Goal: Task Accomplishment & Management: Use online tool/utility

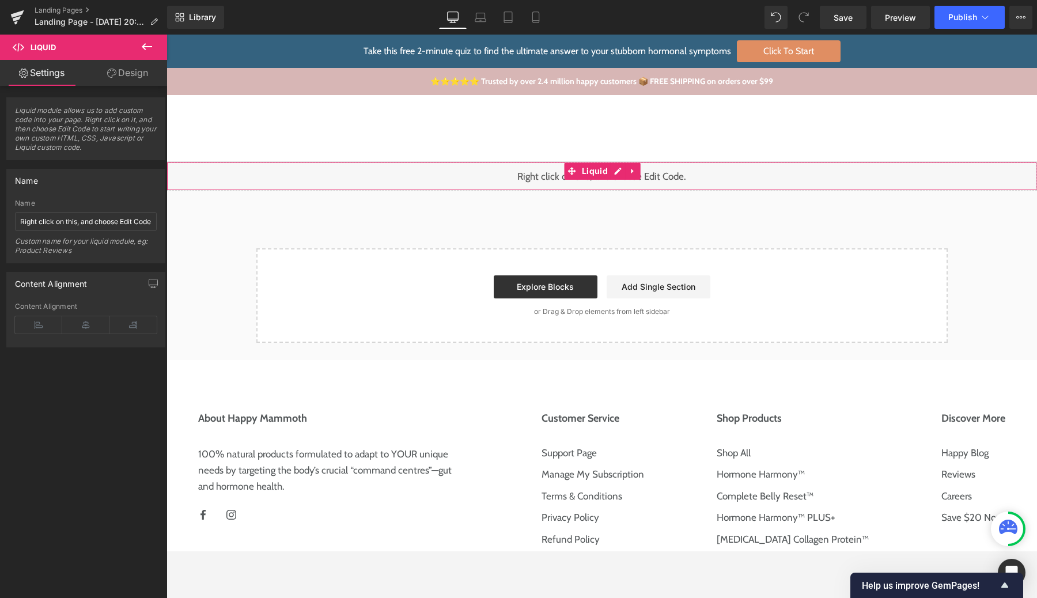
click at [141, 94] on div "Liquid module allows us to add custom code into your page. Right click on it, a…" at bounding box center [86, 124] width 172 height 71
click at [139, 78] on link "Design" at bounding box center [128, 73] width 84 height 26
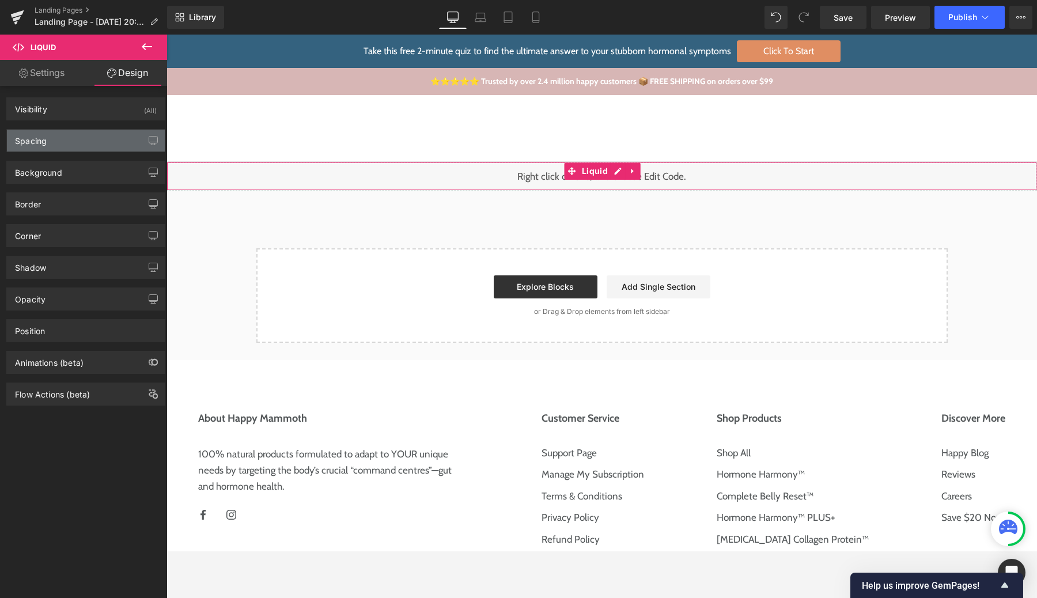
click at [70, 140] on div "Spacing" at bounding box center [86, 141] width 158 height 22
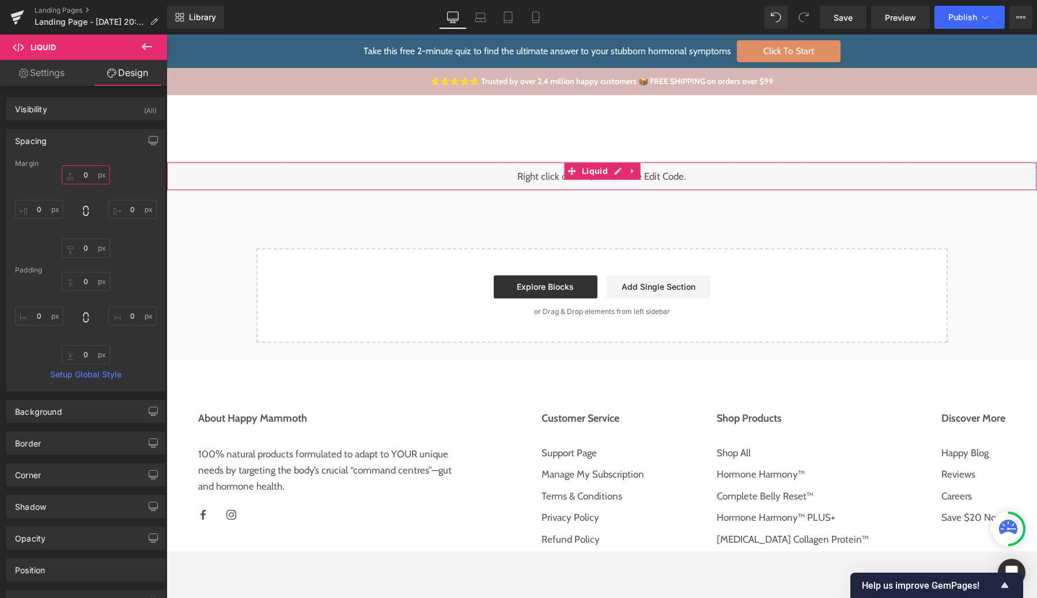
click at [81, 177] on input "0" at bounding box center [86, 174] width 48 height 19
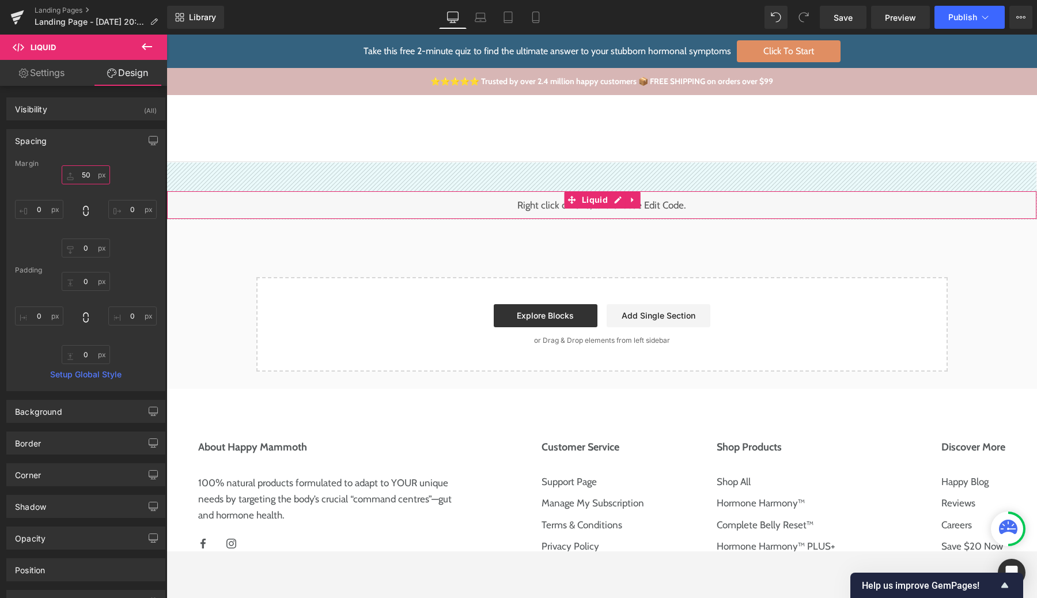
type input "60"
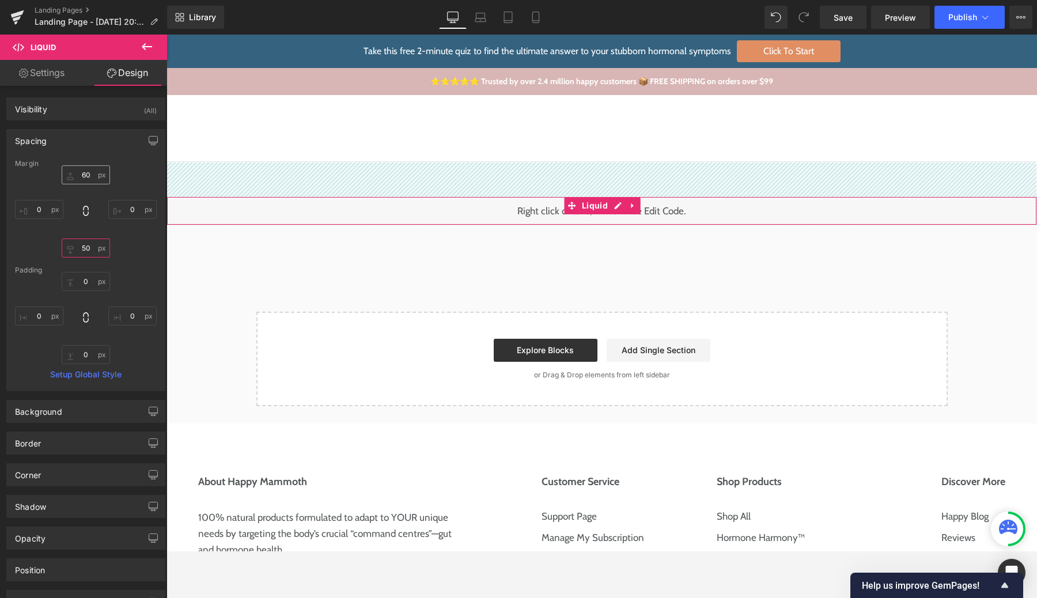
type input "60"
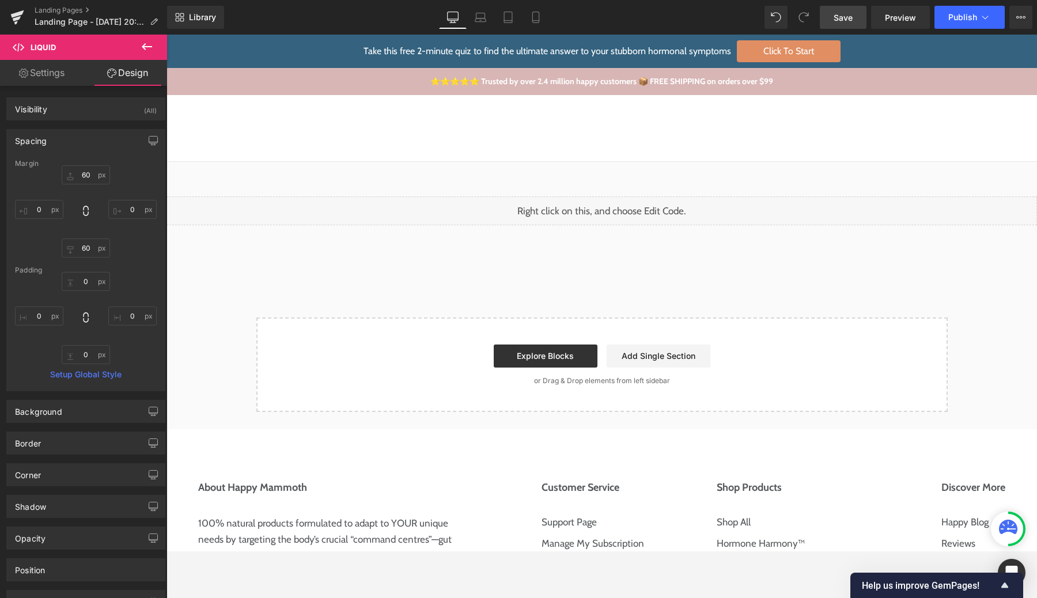
click at [844, 17] on span "Save" at bounding box center [842, 18] width 19 height 12
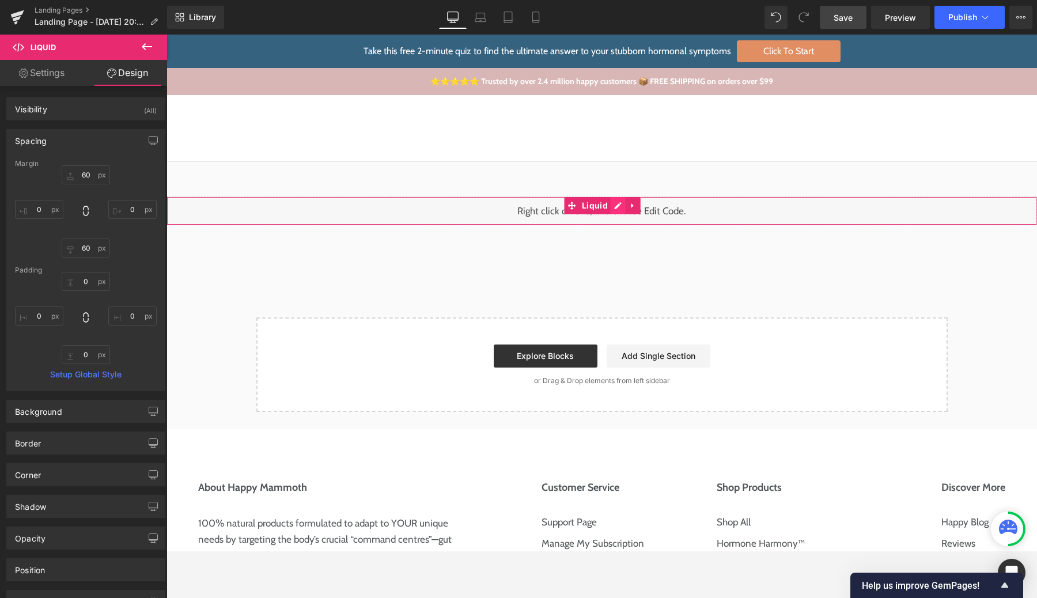
click at [618, 207] on div "Liquid" at bounding box center [601, 210] width 870 height 29
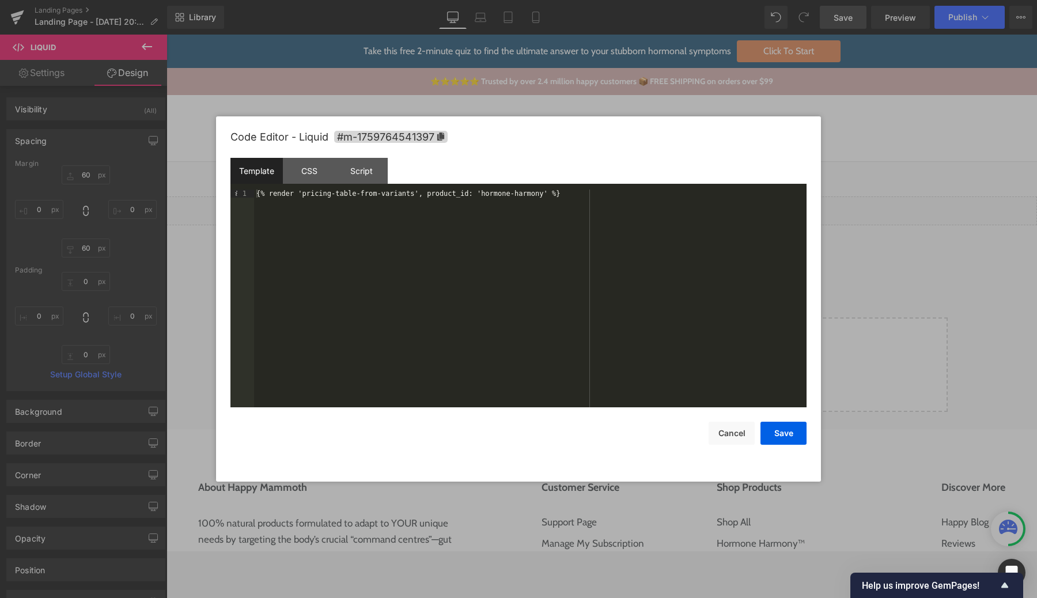
click at [616, 199] on div "{% render 'pricing-table-from-variants', product_id: 'hormone-harmony' %}" at bounding box center [530, 306] width 552 height 234
click at [926, 252] on div at bounding box center [518, 299] width 1037 height 598
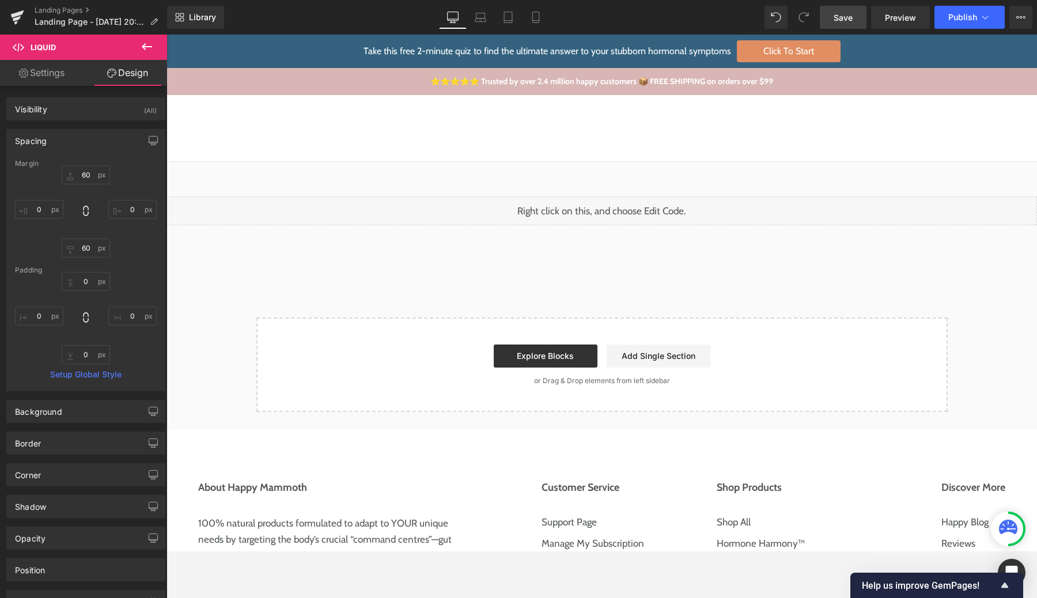
click at [64, 59] on span "Liquid" at bounding box center [69, 47] width 115 height 25
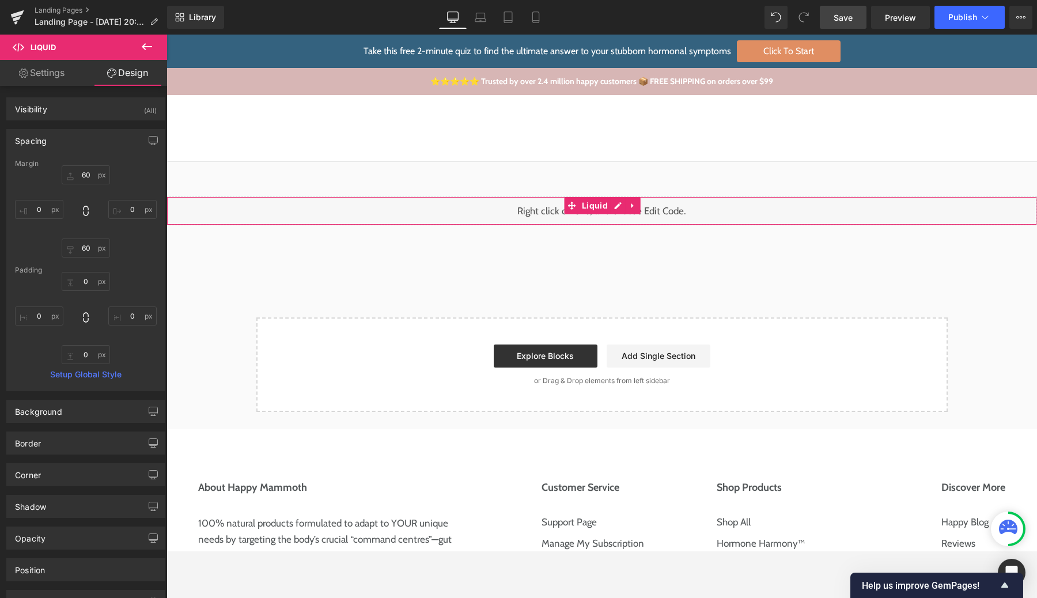
click at [62, 70] on link "Settings" at bounding box center [42, 73] width 84 height 26
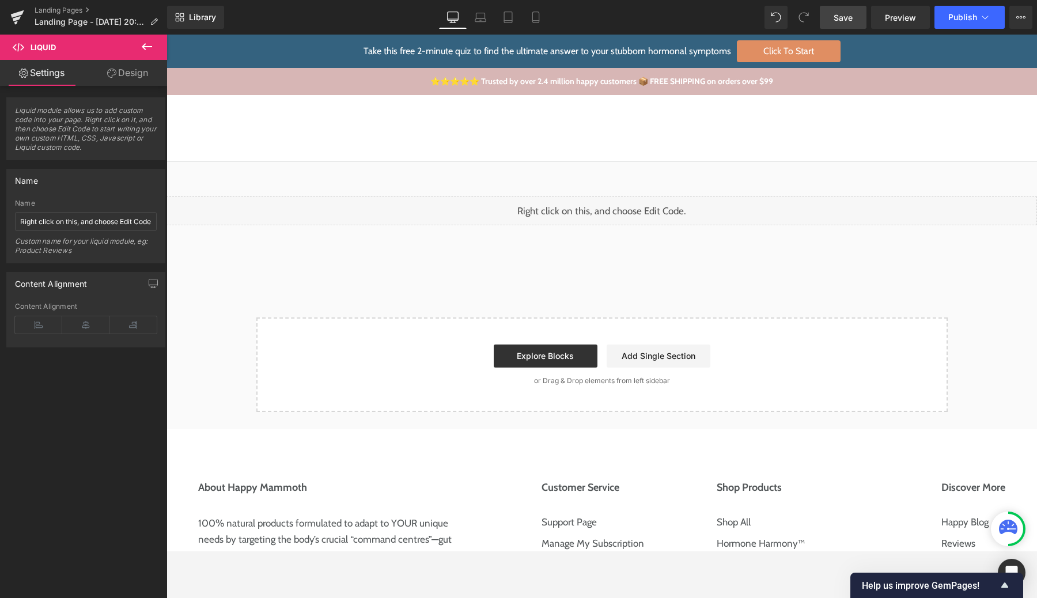
click at [145, 44] on icon at bounding box center [147, 46] width 10 height 7
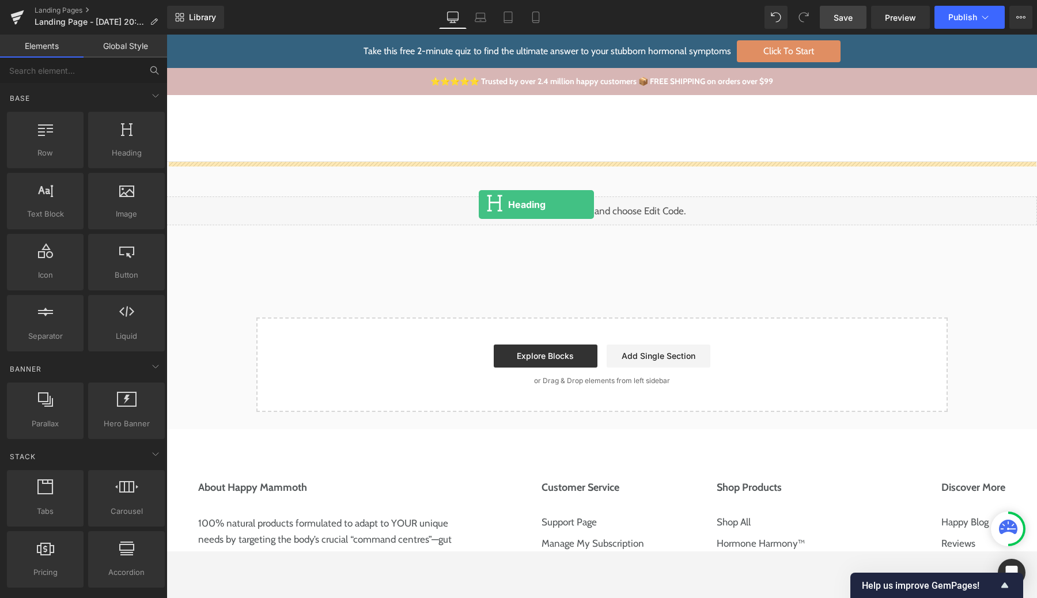
drag, startPoint x: 324, startPoint y: 181, endPoint x: 479, endPoint y: 204, distance: 156.7
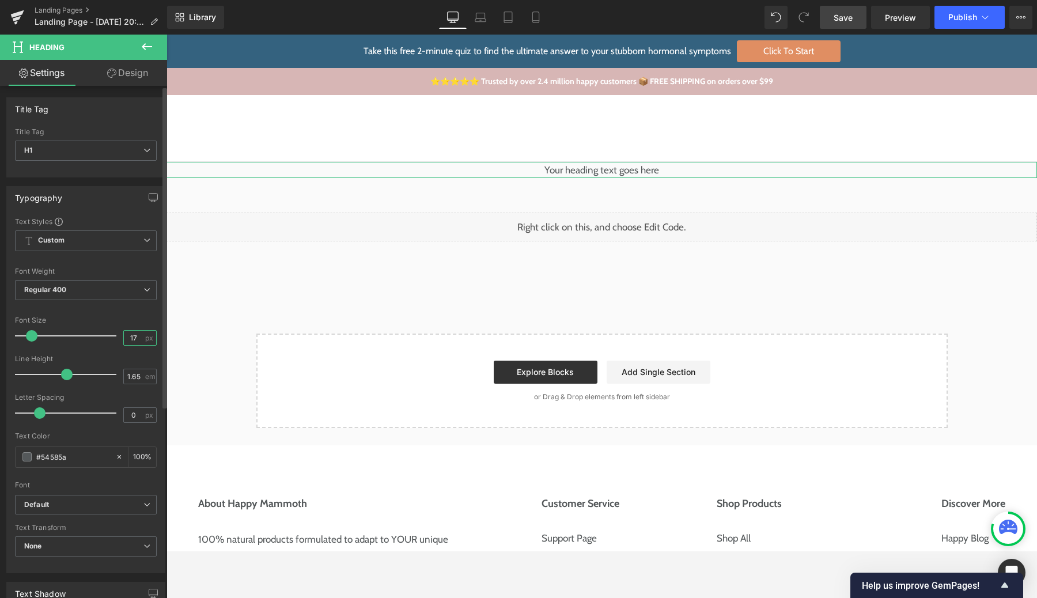
click at [128, 338] on input "17" at bounding box center [134, 338] width 20 height 14
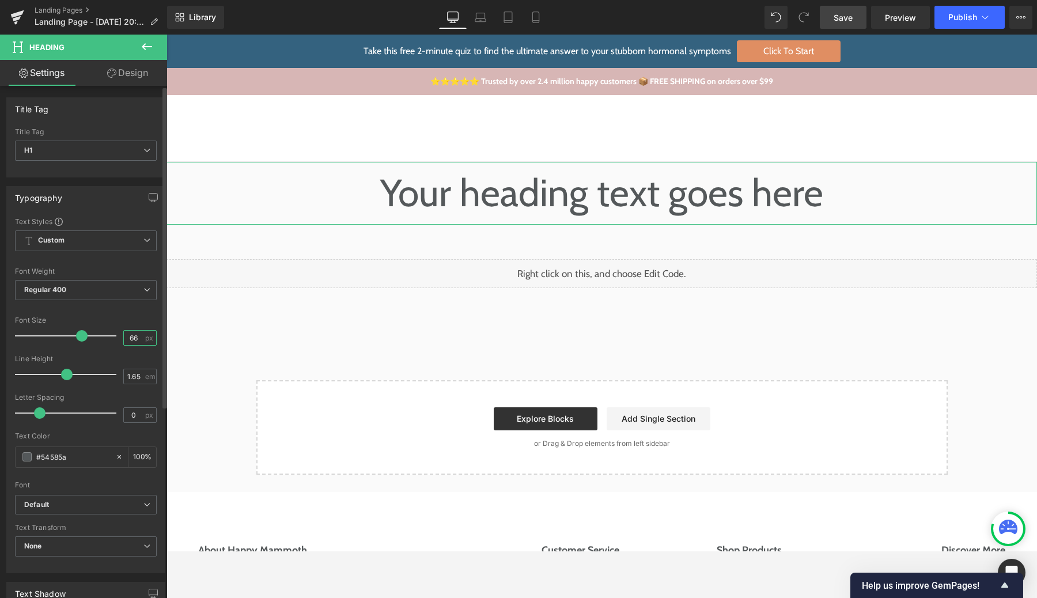
click at [132, 337] on input "66" at bounding box center [134, 338] width 20 height 14
type input "6"
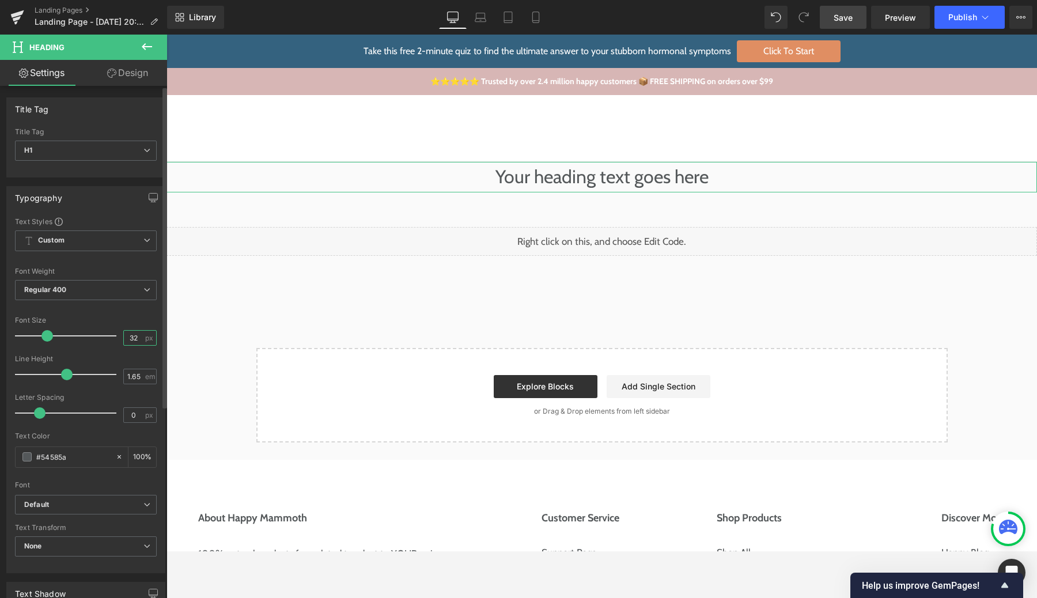
type input "32"
click at [107, 306] on div at bounding box center [86, 309] width 142 height 7
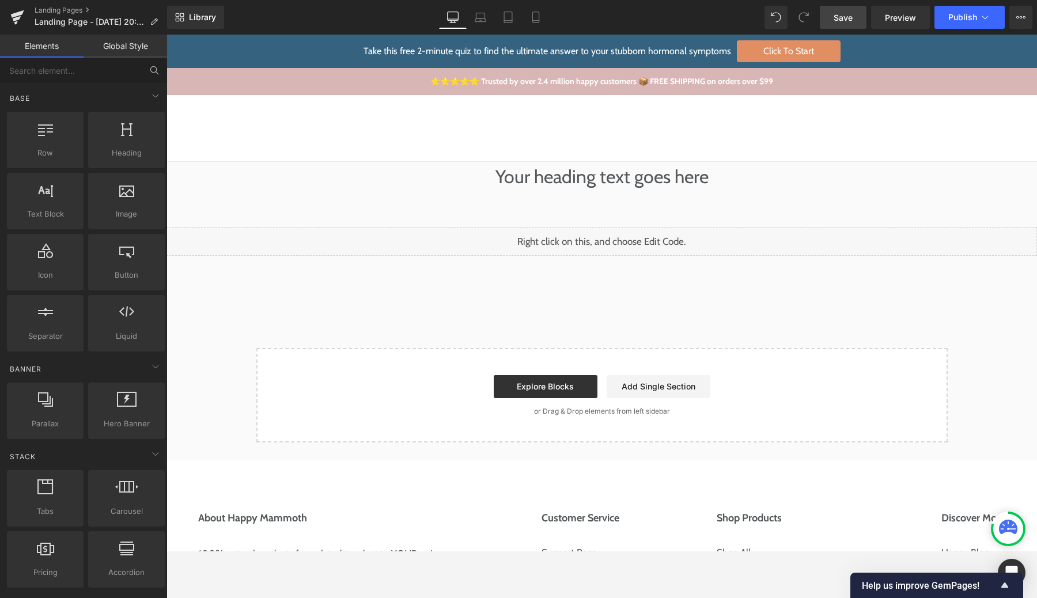
click at [398, 210] on div "Your heading text goes here Heading Liquid Select your layout" at bounding box center [601, 302] width 870 height 280
click at [135, 44] on link "Global Style" at bounding box center [126, 46] width 84 height 23
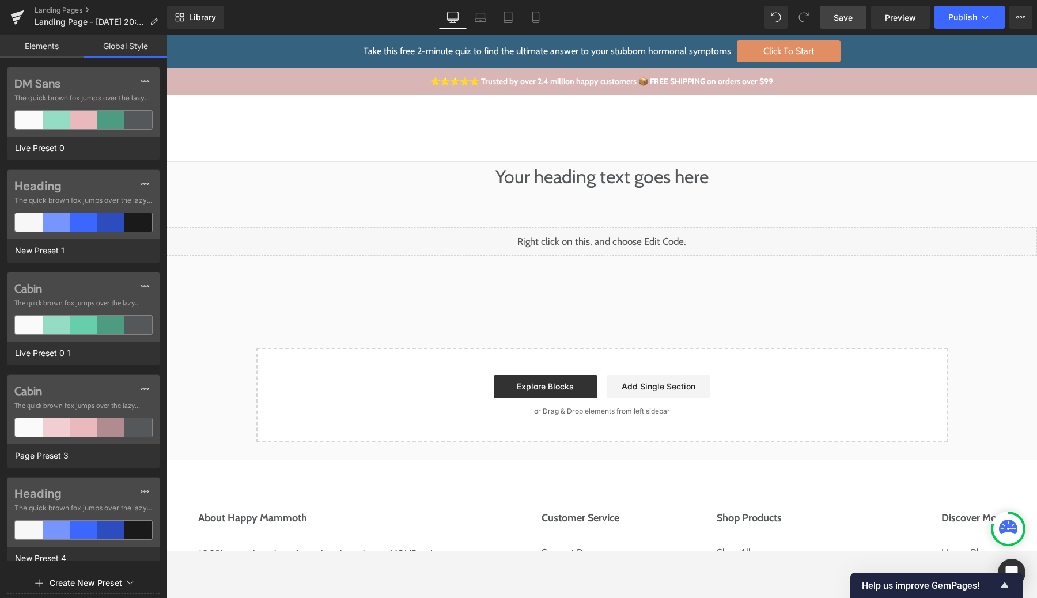
click at [53, 54] on link "Elements" at bounding box center [42, 46] width 84 height 23
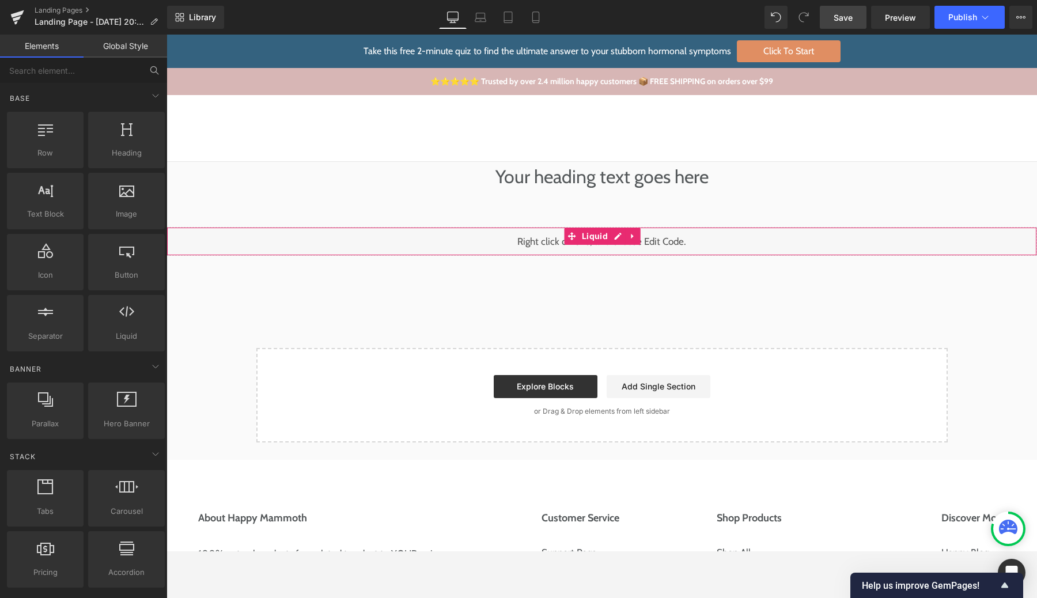
click at [475, 244] on div "Liquid" at bounding box center [601, 241] width 870 height 29
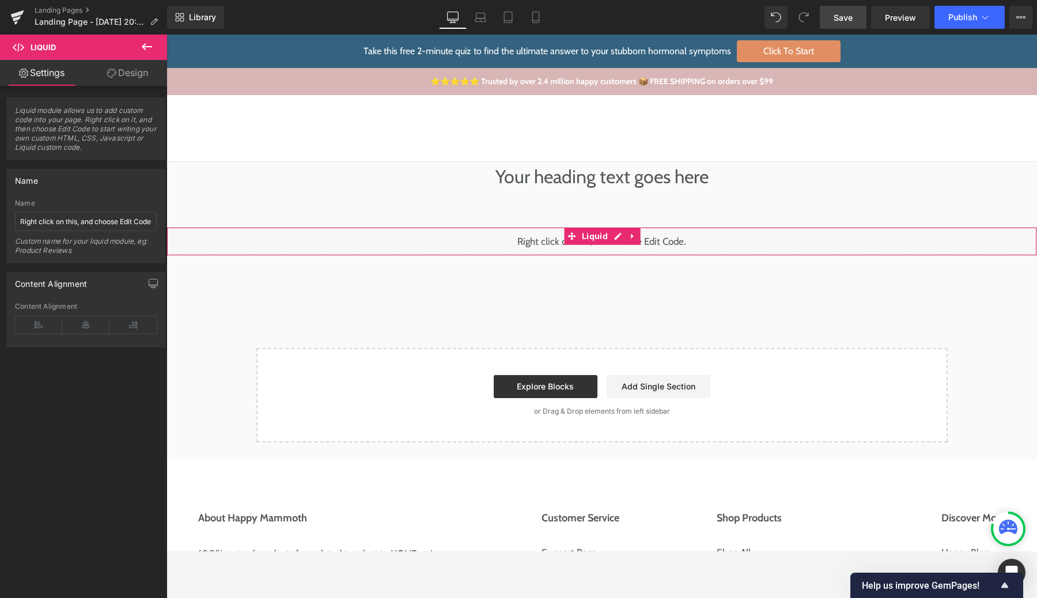
click at [107, 73] on icon at bounding box center [111, 73] width 9 height 9
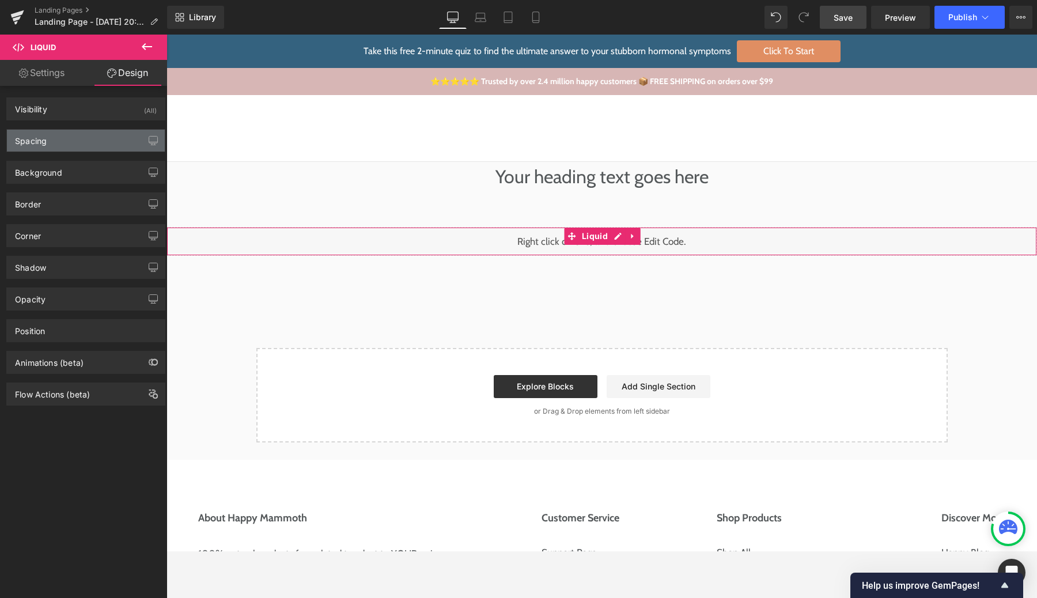
click at [93, 147] on div "Spacing" at bounding box center [86, 141] width 158 height 22
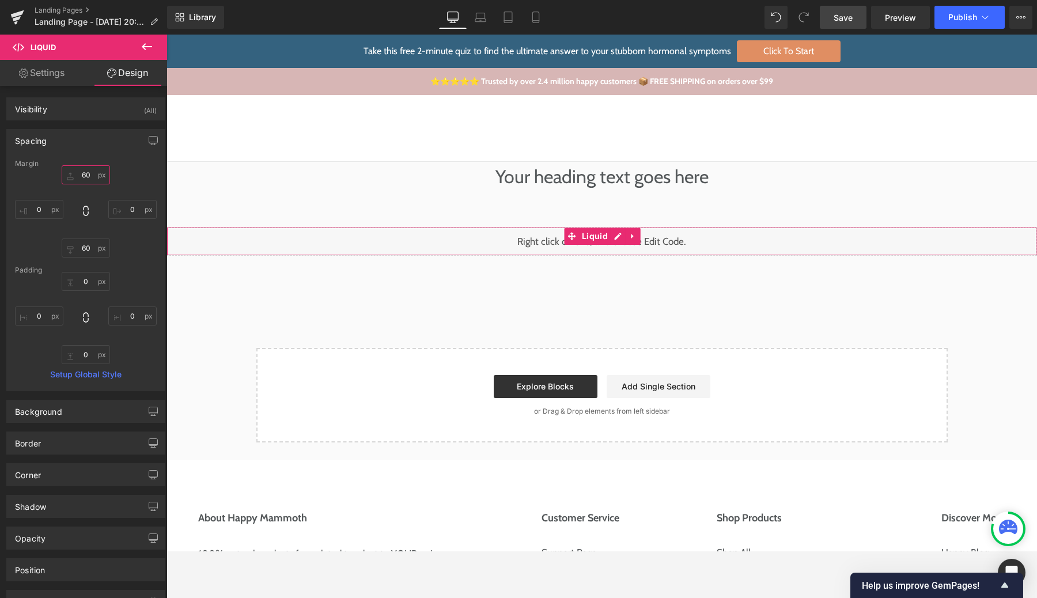
click at [73, 175] on input "60" at bounding box center [86, 174] width 48 height 19
type input "0"
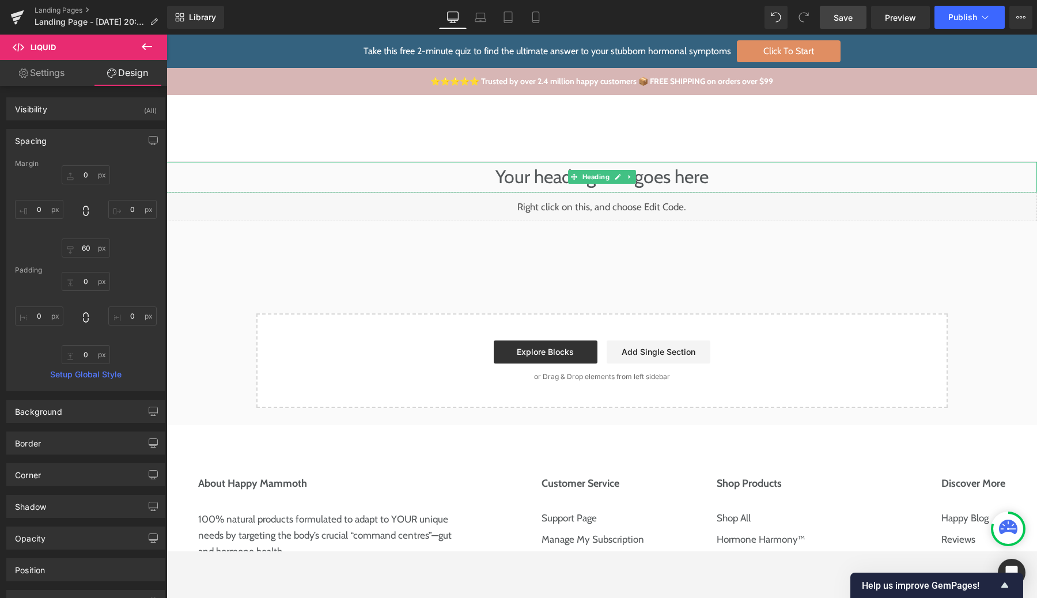
click at [512, 169] on h1 "Your heading text goes here" at bounding box center [601, 177] width 870 height 31
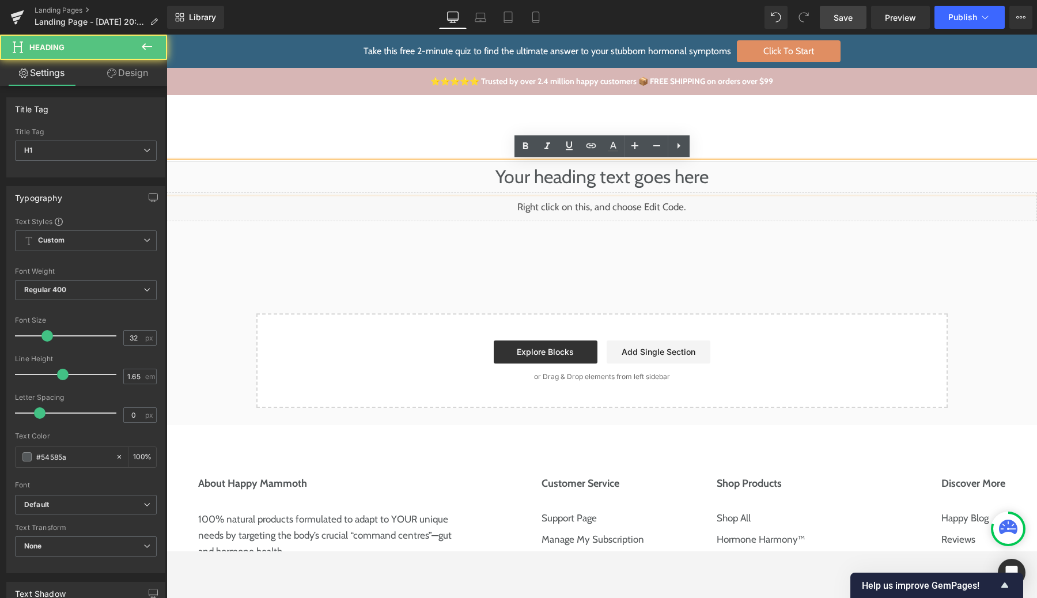
click at [454, 221] on div "Liquid" at bounding box center [601, 206] width 870 height 29
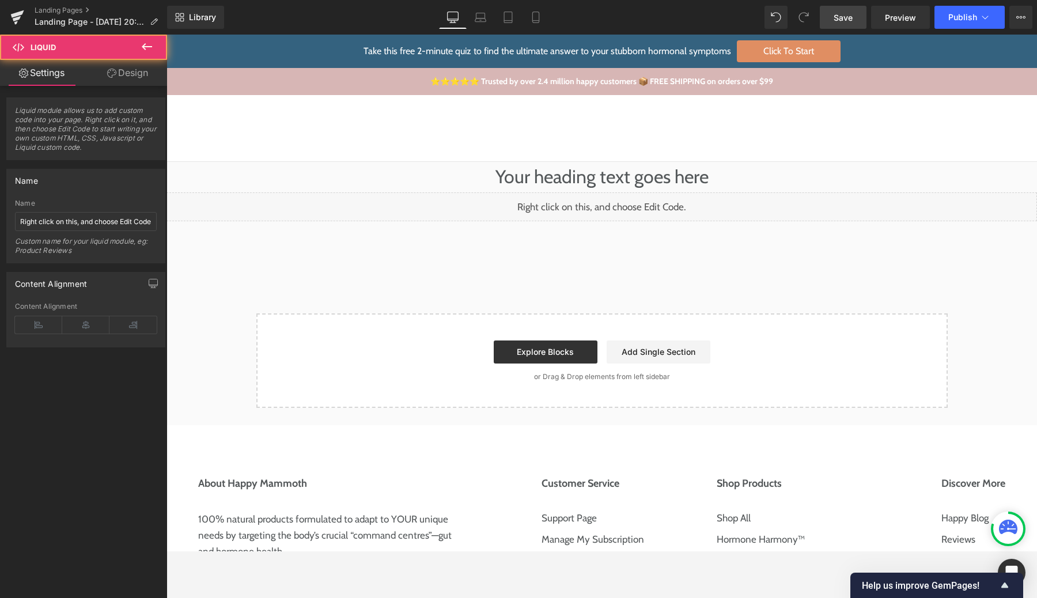
click at [138, 52] on button at bounding box center [147, 47] width 40 height 25
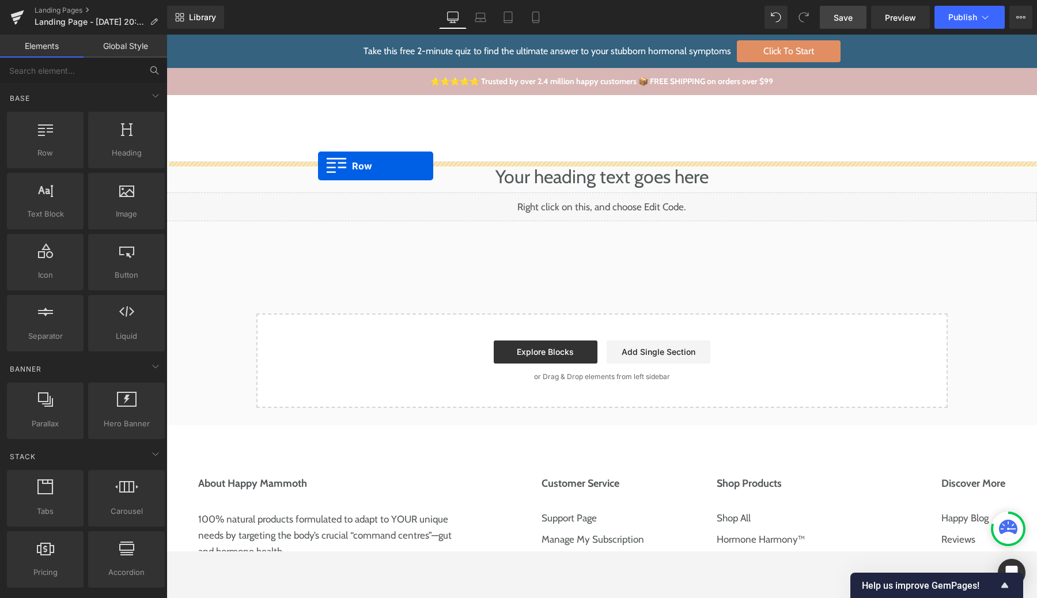
drag, startPoint x: 214, startPoint y: 171, endPoint x: 318, endPoint y: 166, distance: 103.8
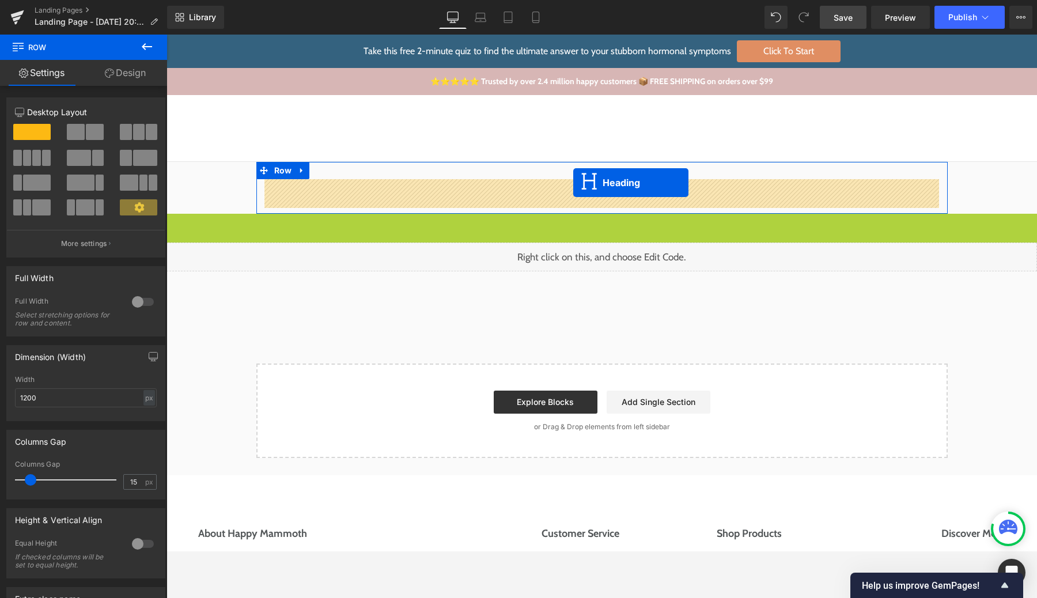
drag, startPoint x: 573, startPoint y: 231, endPoint x: 573, endPoint y: 184, distance: 47.2
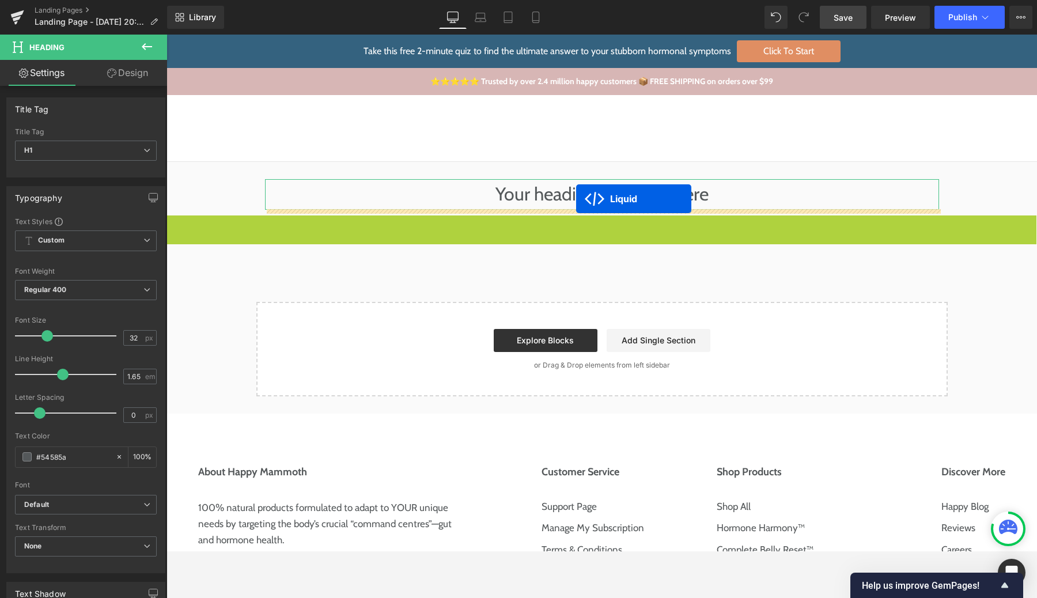
drag, startPoint x: 570, startPoint y: 226, endPoint x: 575, endPoint y: 198, distance: 28.7
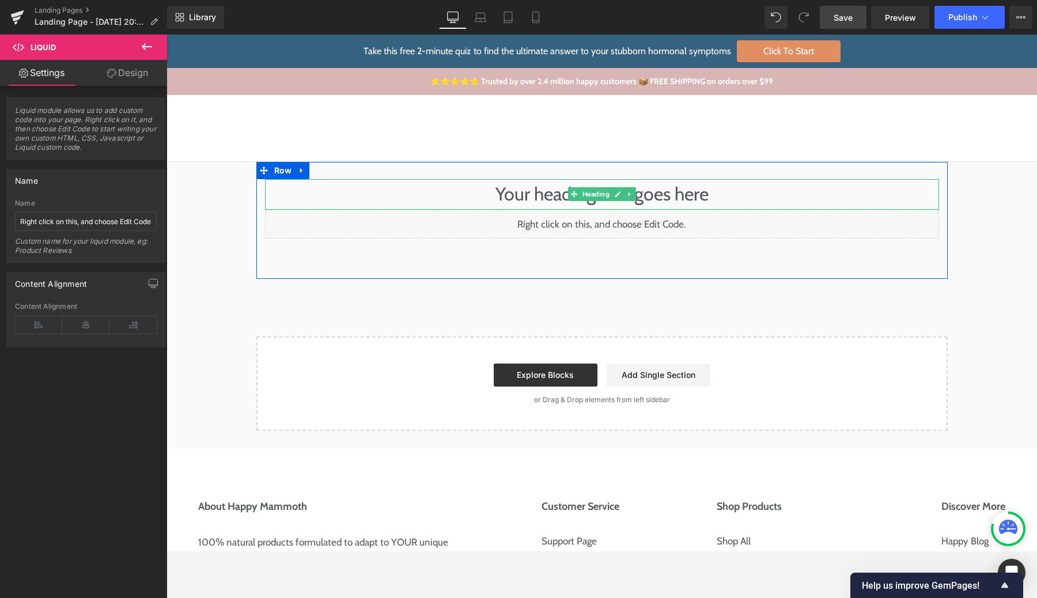
click at [544, 194] on h1 "Your heading text goes here" at bounding box center [602, 194] width 674 height 31
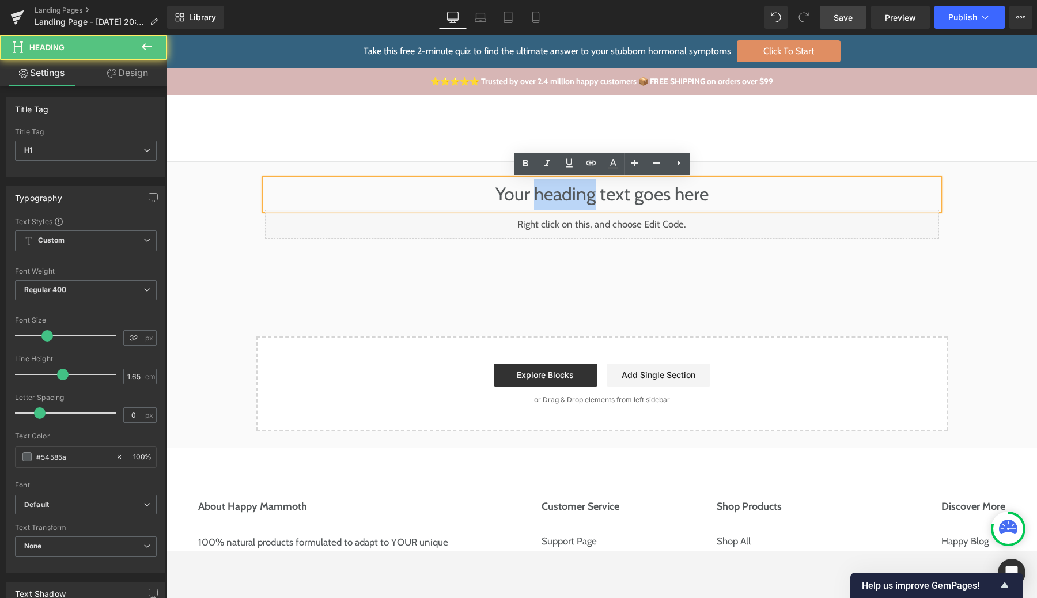
click at [544, 194] on h1 "Your heading text goes here" at bounding box center [602, 194] width 674 height 31
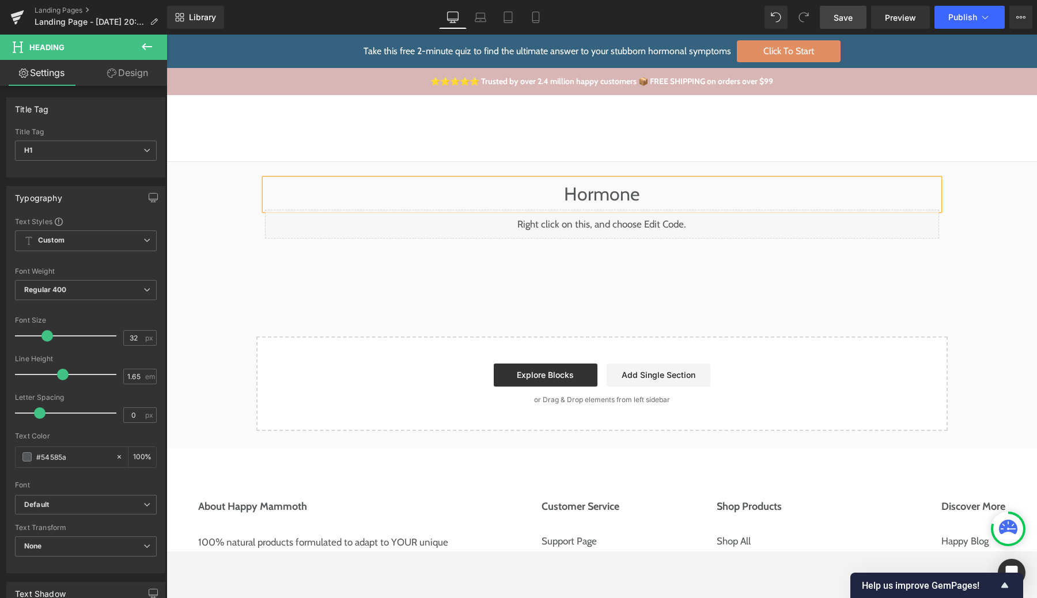
click at [495, 171] on div "Hormone Heading Liquid Row" at bounding box center [601, 220] width 691 height 117
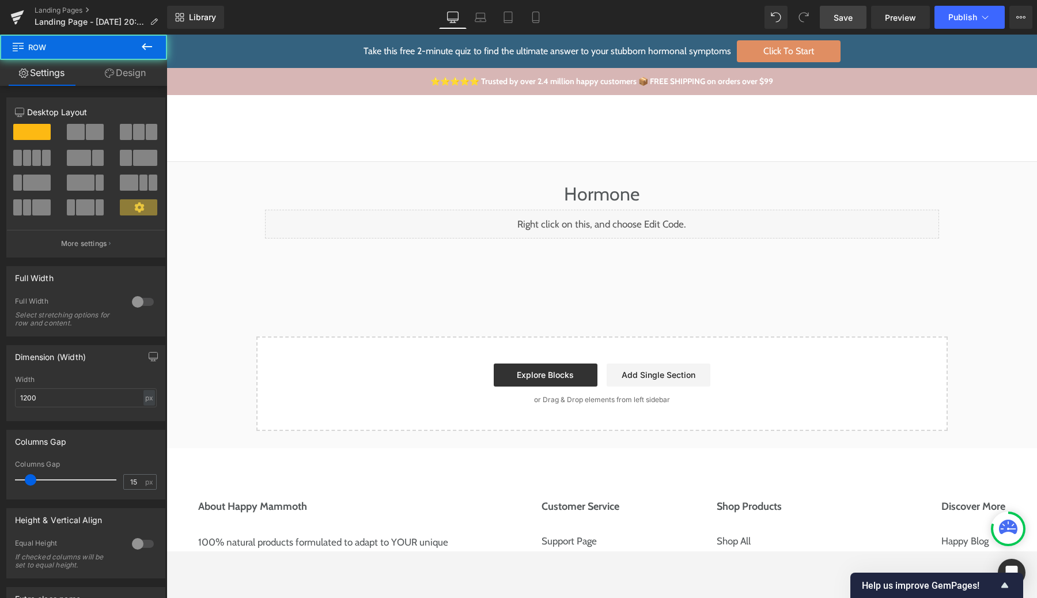
click at [228, 203] on div "Hormone Heading Liquid Row Select your layout" at bounding box center [601, 296] width 870 height 269
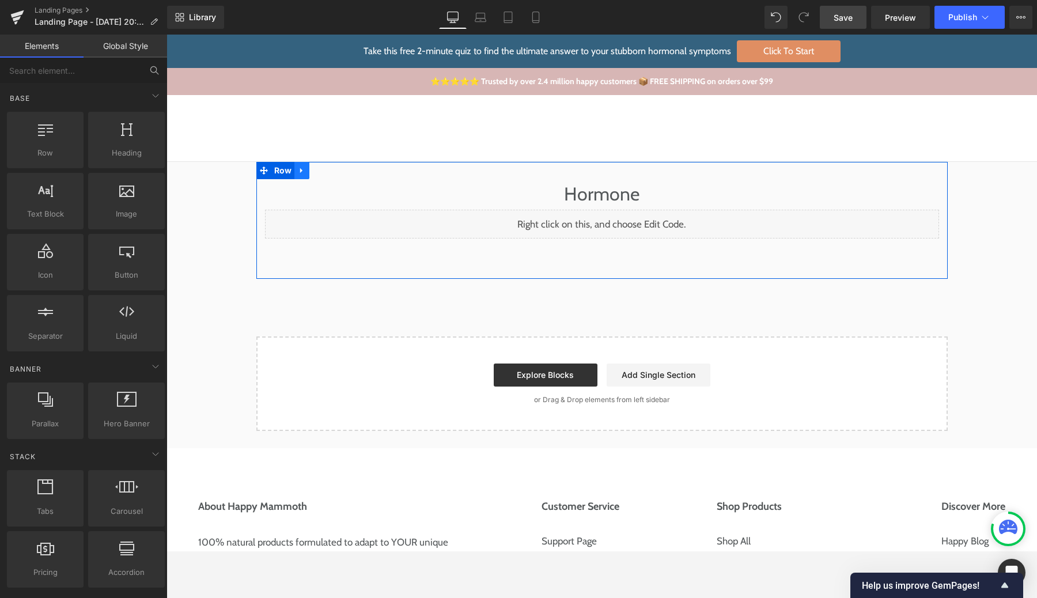
click at [302, 167] on icon at bounding box center [302, 170] width 8 height 9
click at [316, 172] on icon at bounding box center [317, 170] width 8 height 8
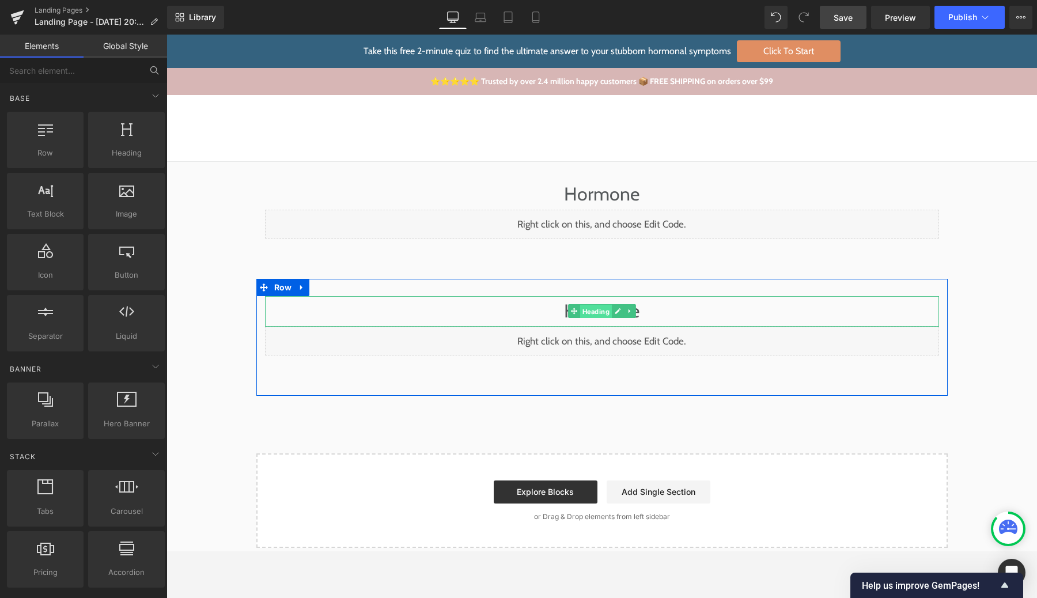
click at [609, 314] on span "Heading" at bounding box center [595, 312] width 32 height 14
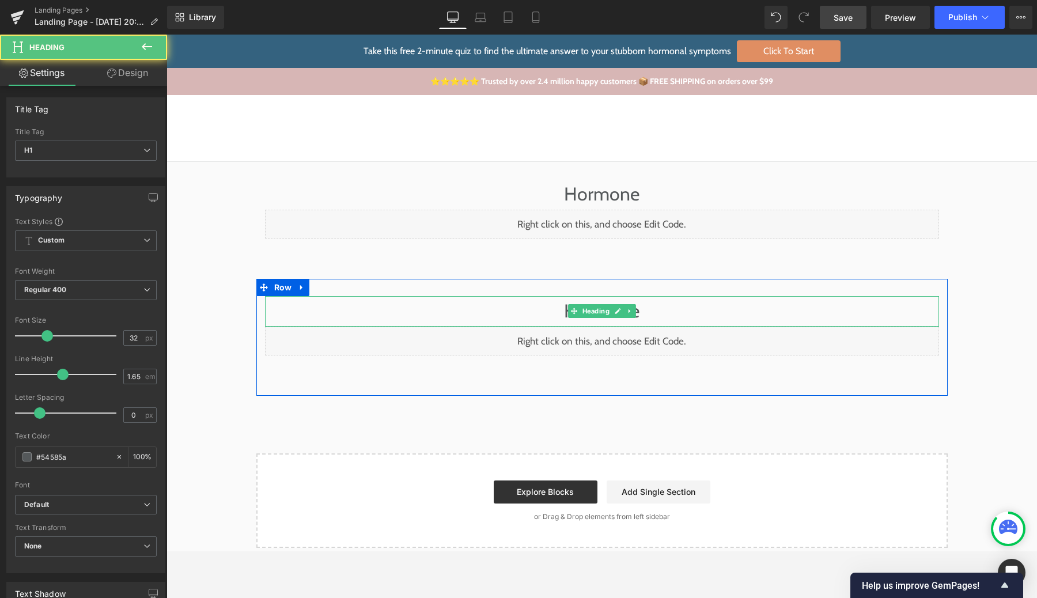
click at [560, 313] on h1 "Hormone" at bounding box center [602, 311] width 674 height 31
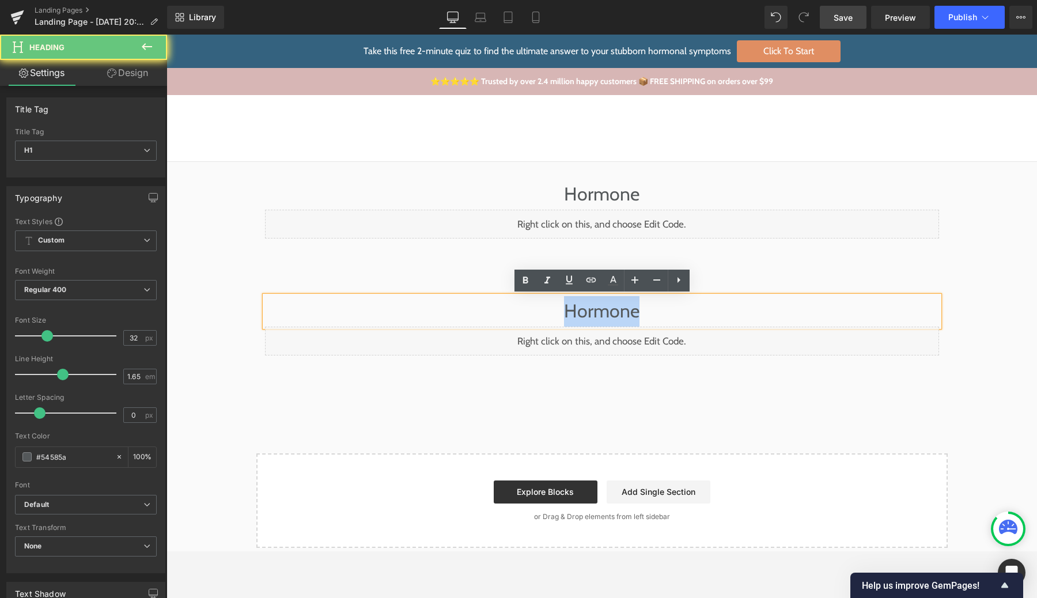
click at [560, 313] on h1 "Hormone" at bounding box center [602, 311] width 674 height 31
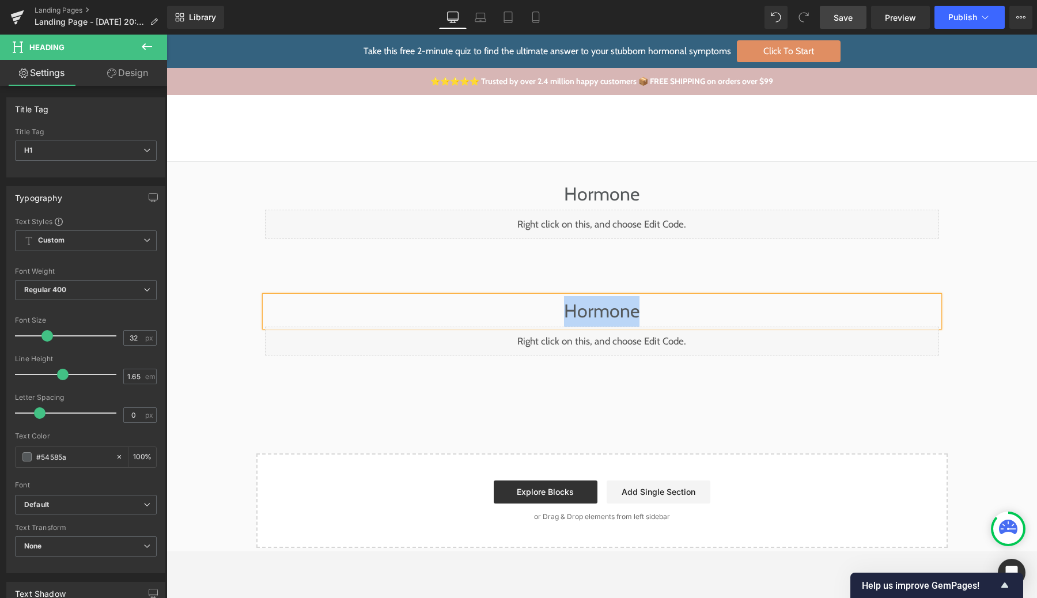
paste div
click at [613, 338] on div "Liquid" at bounding box center [602, 341] width 674 height 29
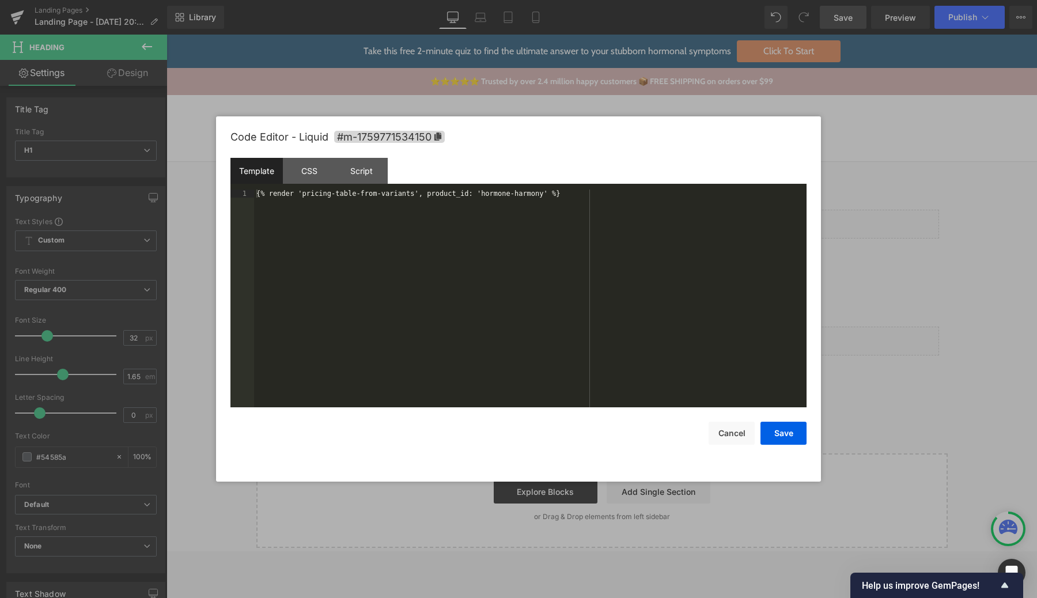
click at [517, 196] on div "{% render 'pricing-table-from-variants', product_id: 'hormone-harmony' %}" at bounding box center [530, 306] width 552 height 234
drag, startPoint x: 517, startPoint y: 196, endPoint x: 506, endPoint y: 196, distance: 10.4
click at [506, 196] on div "{% render 'pricing-table-from-variants', product_id: 'hormone-harmony' %}" at bounding box center [530, 306] width 552 height 234
click at [787, 447] on div "Code Editor - Liquid #m-1759771534150 Template CSS Script Data 1 {% render 'pri…" at bounding box center [518, 298] width 576 height 365
click at [789, 435] on button "Save" at bounding box center [783, 433] width 46 height 23
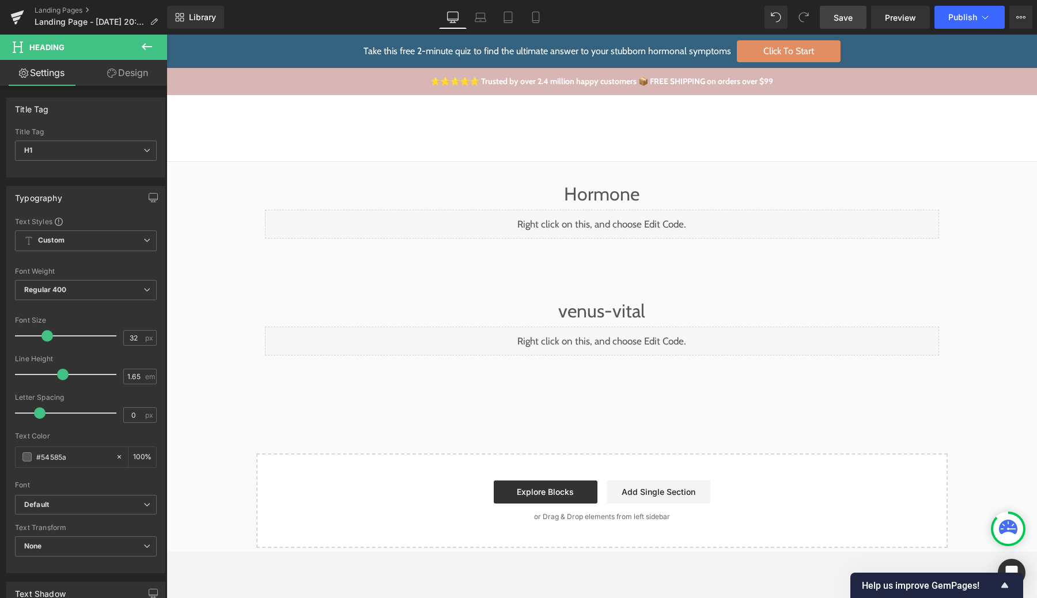
click at [845, 24] on link "Save" at bounding box center [842, 17] width 47 height 23
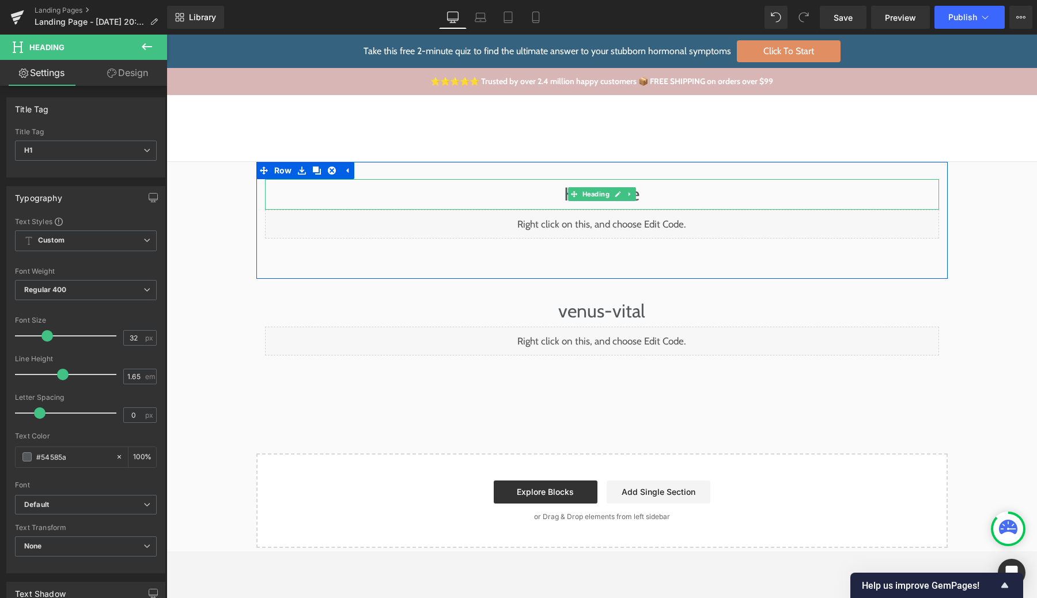
click at [559, 196] on h1 "Hormone" at bounding box center [602, 194] width 674 height 31
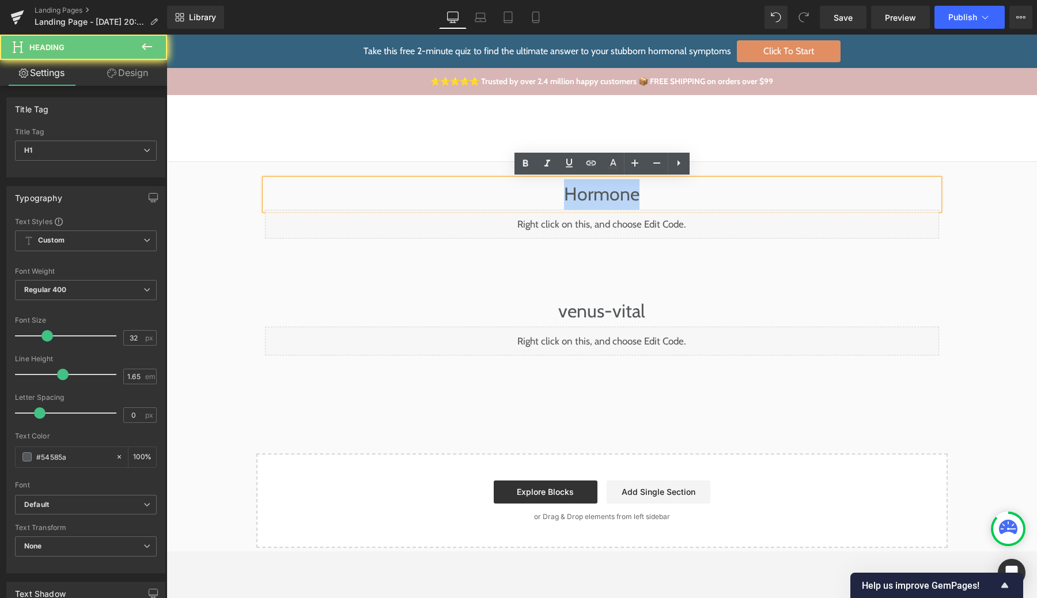
click at [559, 196] on h1 "Hormone" at bounding box center [602, 194] width 674 height 31
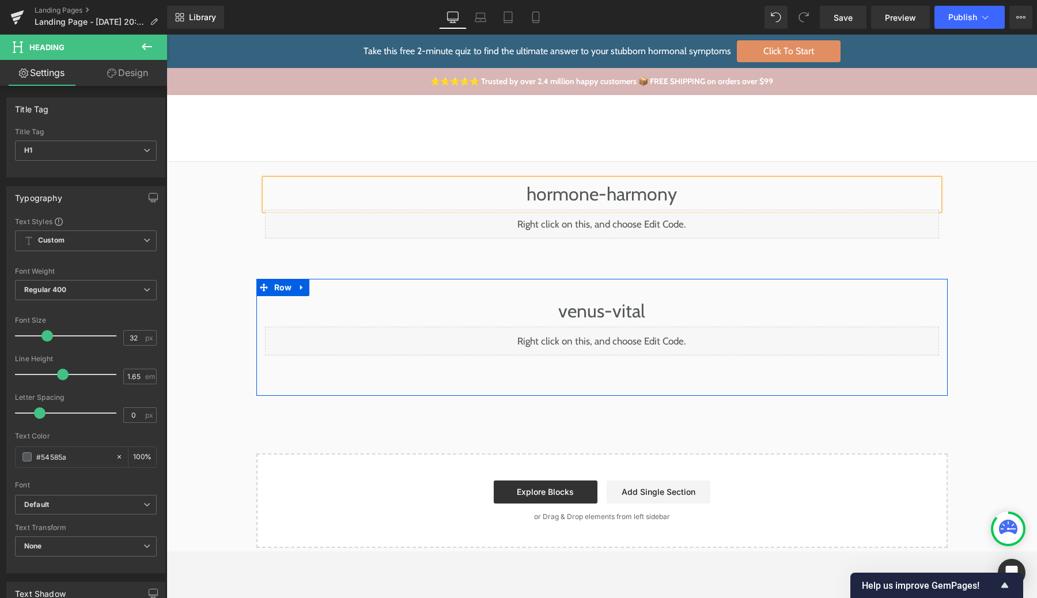
click at [541, 312] on h1 "venus-vital" at bounding box center [602, 311] width 674 height 31
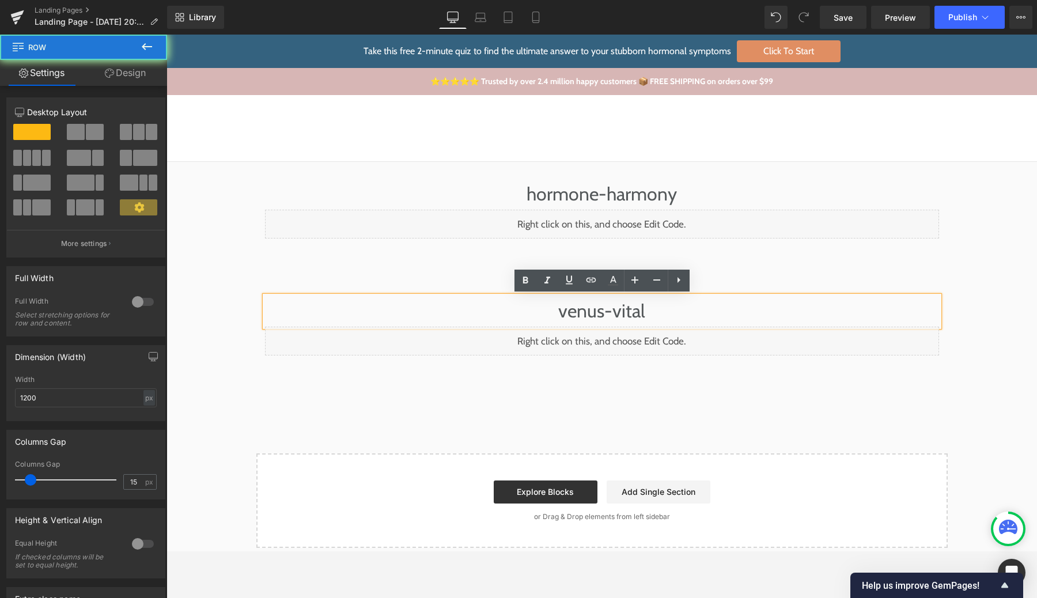
click at [312, 282] on div "venus-vital Heading Liquid Row" at bounding box center [601, 337] width 691 height 117
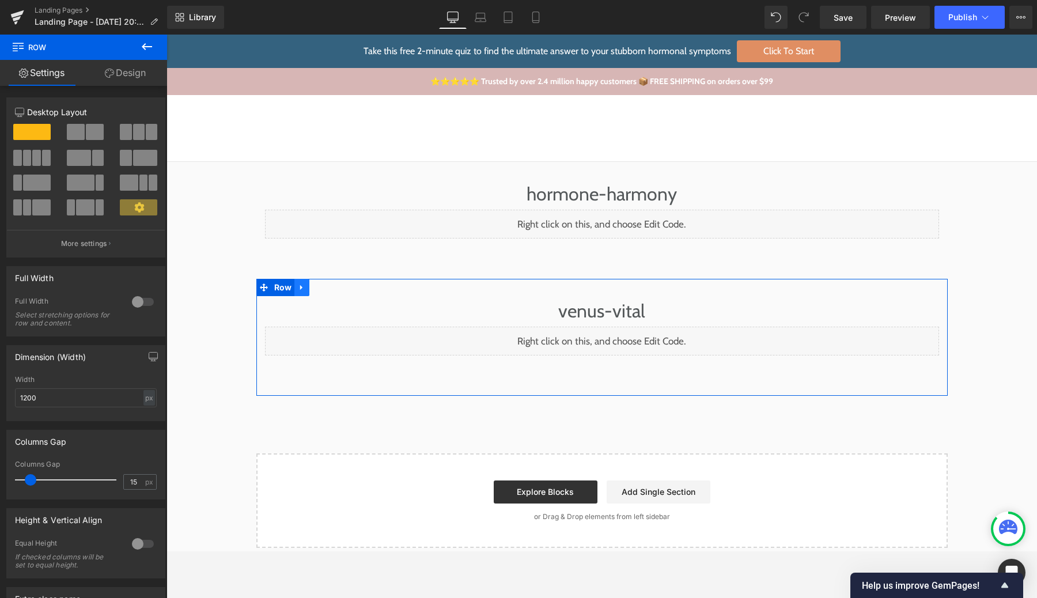
click at [304, 288] on icon at bounding box center [302, 287] width 8 height 9
click at [318, 288] on icon at bounding box center [317, 287] width 8 height 8
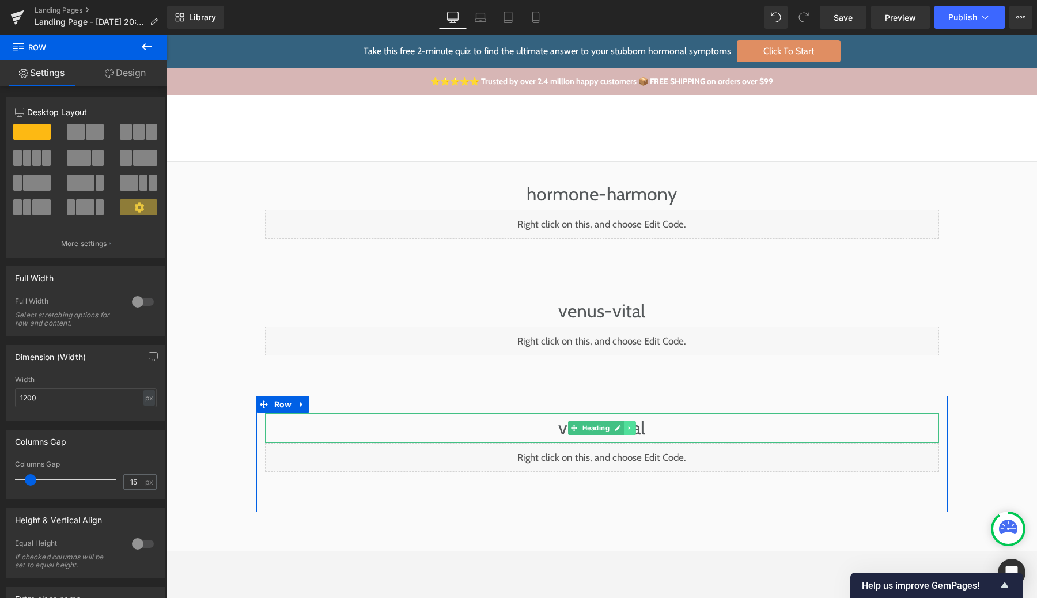
click at [632, 428] on icon at bounding box center [629, 427] width 6 height 7
click at [674, 424] on h1 "venus-vital" at bounding box center [602, 428] width 674 height 31
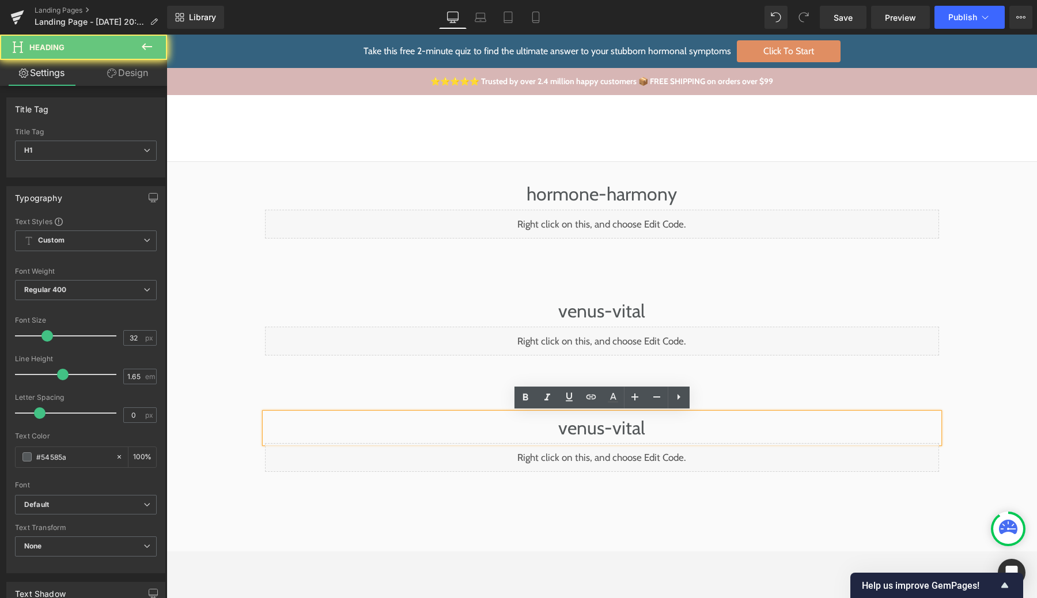
click at [674, 424] on h1 "venus-vital" at bounding box center [602, 428] width 674 height 31
paste div
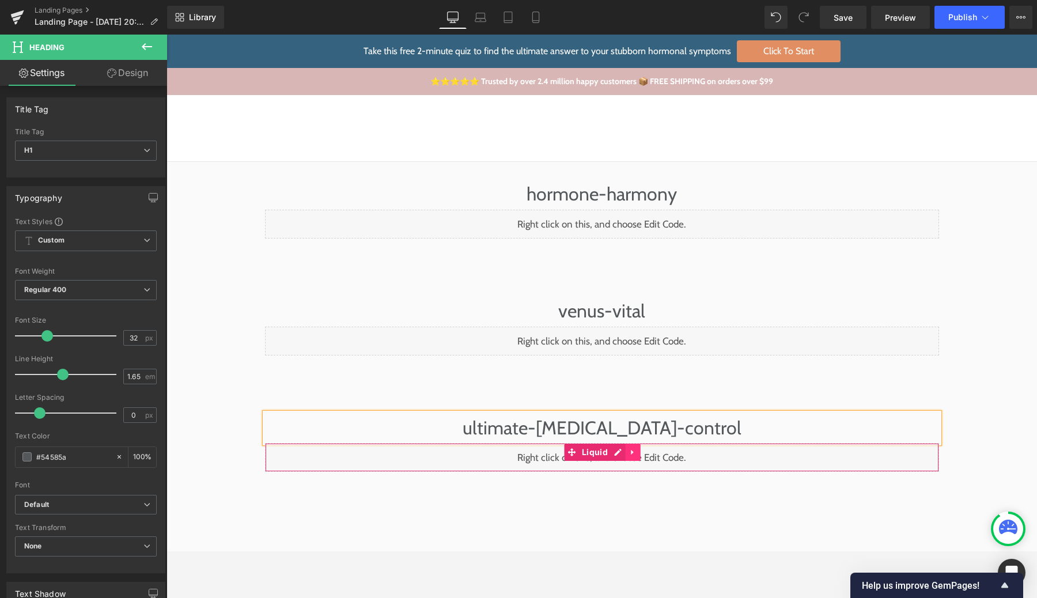
click at [633, 458] on link at bounding box center [632, 451] width 15 height 17
click at [689, 452] on div "Liquid" at bounding box center [602, 457] width 674 height 29
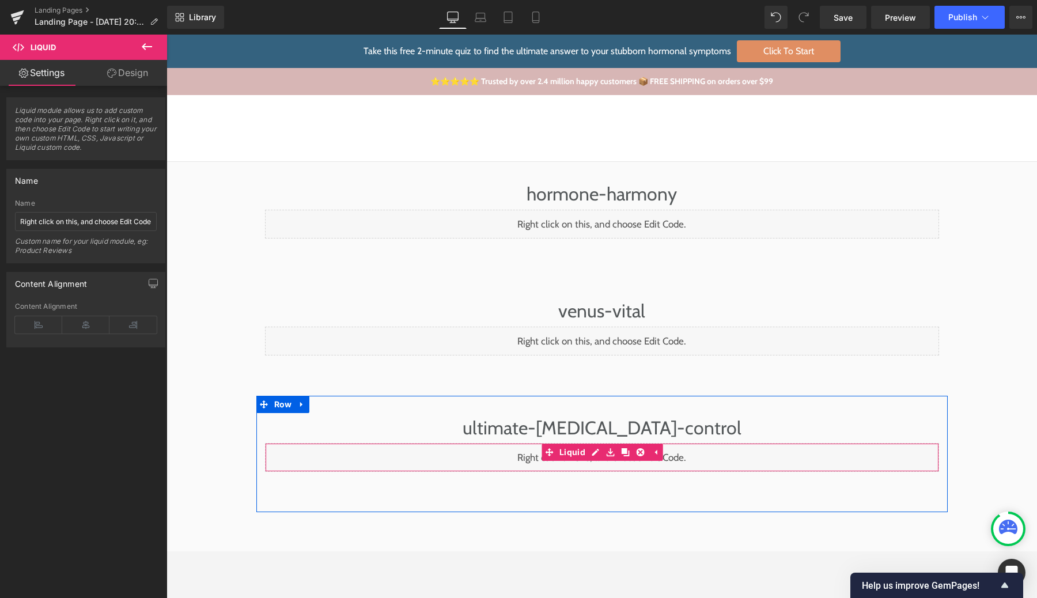
click at [597, 449] on div "Liquid" at bounding box center [602, 457] width 674 height 29
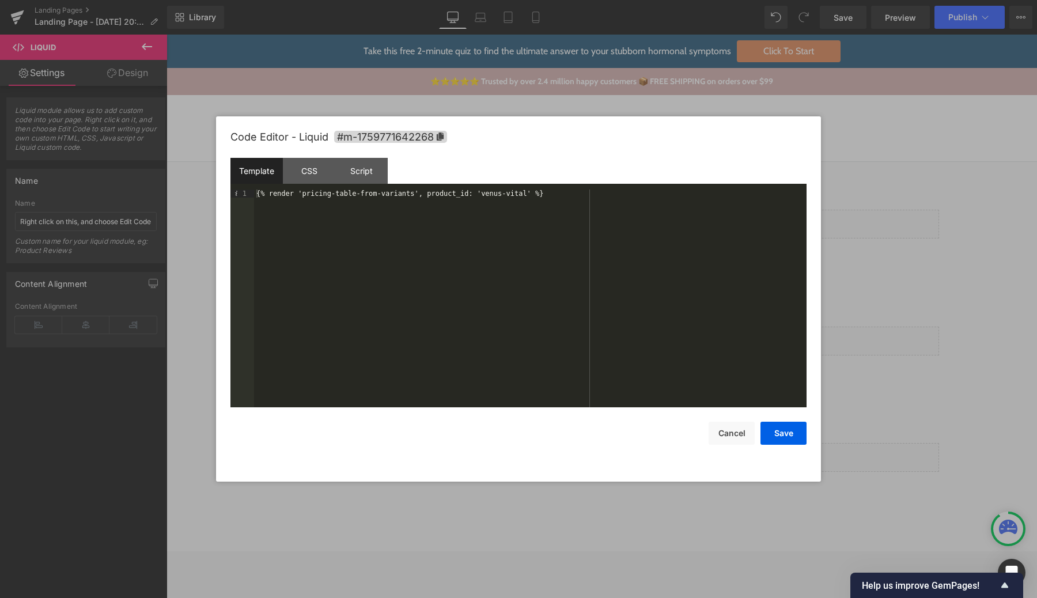
click at [521, 198] on div "{% render 'pricing-table-from-variants', product_id: 'venus-vital' %}" at bounding box center [530, 306] width 552 height 234
click at [510, 196] on div "{% render 'pricing-table-from-variants', product_id: 'venus-vital' %}" at bounding box center [530, 306] width 552 height 234
drag, startPoint x: 510, startPoint y: 196, endPoint x: 498, endPoint y: 196, distance: 11.5
click at [498, 196] on div "{% render 'pricing-table-from-variants', product_id: 'venus-vital' %}" at bounding box center [530, 306] width 552 height 234
click at [780, 431] on button "Save" at bounding box center [783, 433] width 46 height 23
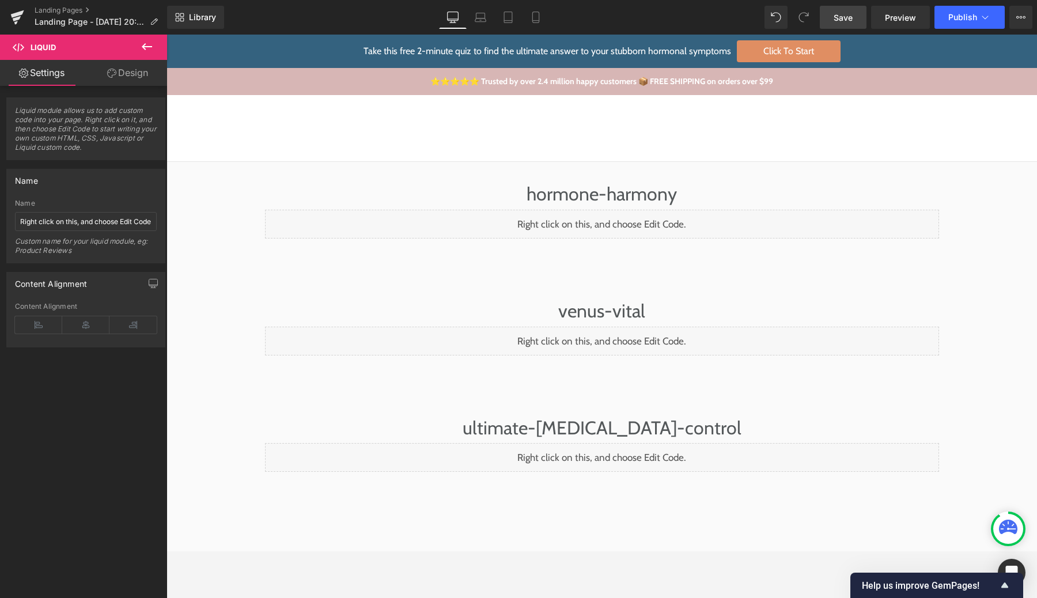
click at [840, 16] on span "Save" at bounding box center [842, 18] width 19 height 12
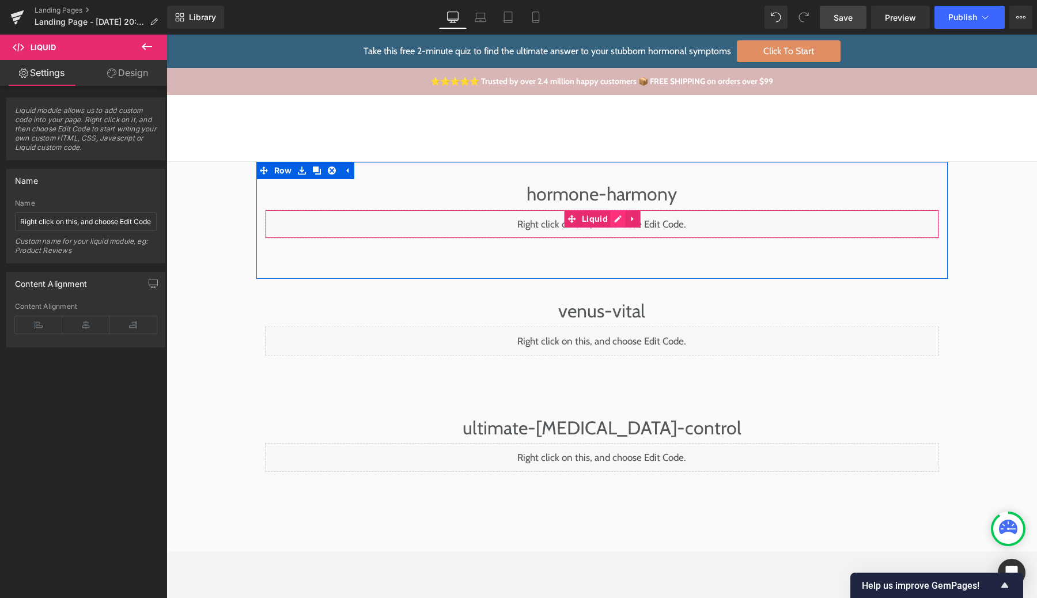
click at [623, 222] on div "Liquid" at bounding box center [602, 224] width 674 height 29
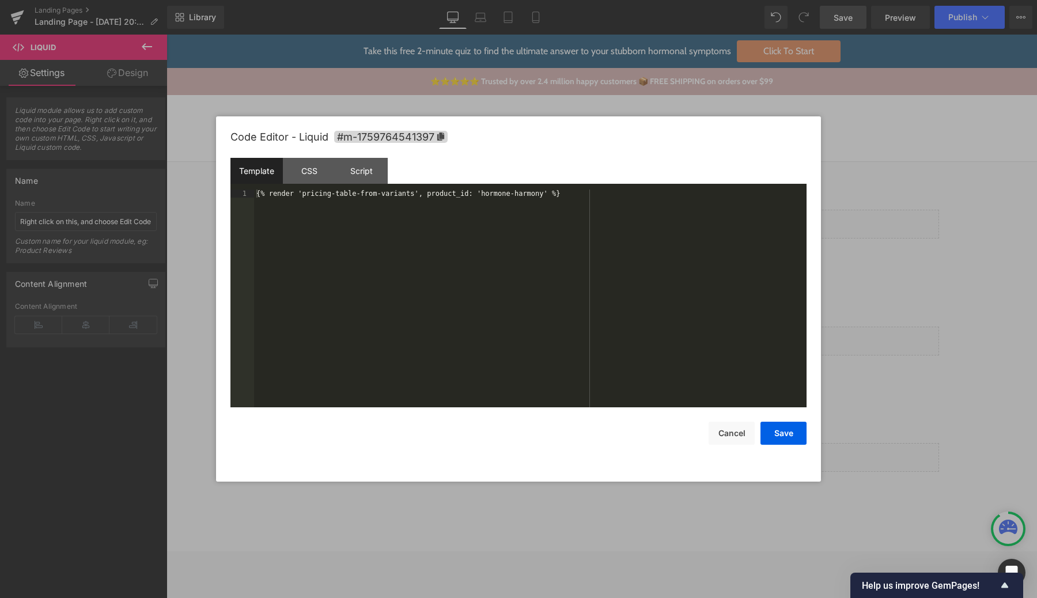
click at [601, 222] on div "{% render 'pricing-table-from-variants', product_id: 'hormone-harmony' %}" at bounding box center [530, 306] width 552 height 234
click at [611, 192] on div "{% render 'pricing-table-from-variants', product_id: 'hormone-harmony' %}" at bounding box center [530, 306] width 552 height 234
click at [780, 427] on button "Save" at bounding box center [783, 433] width 46 height 23
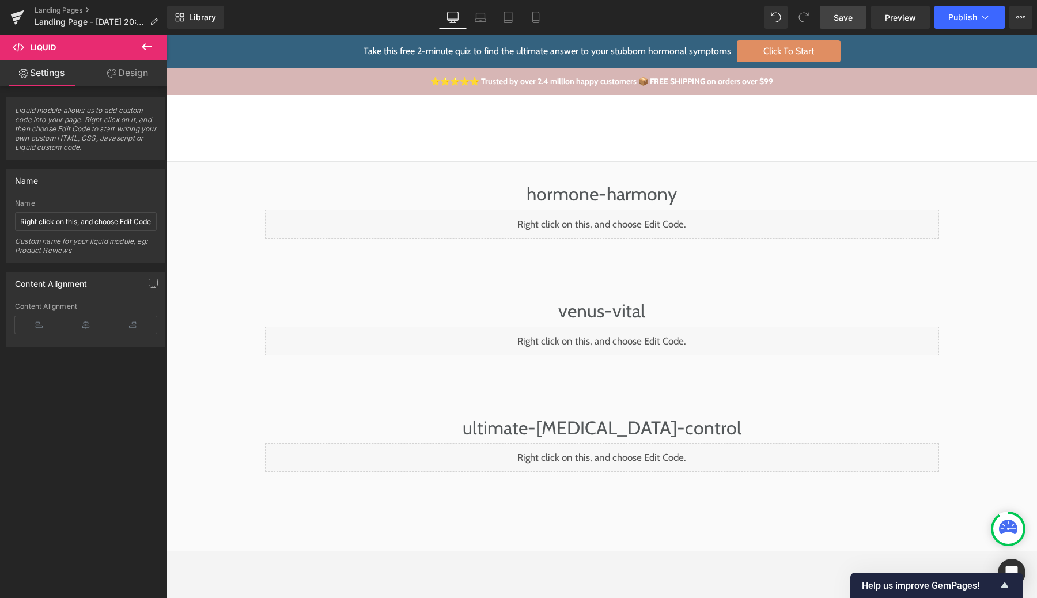
click at [851, 12] on span "Save" at bounding box center [842, 18] width 19 height 12
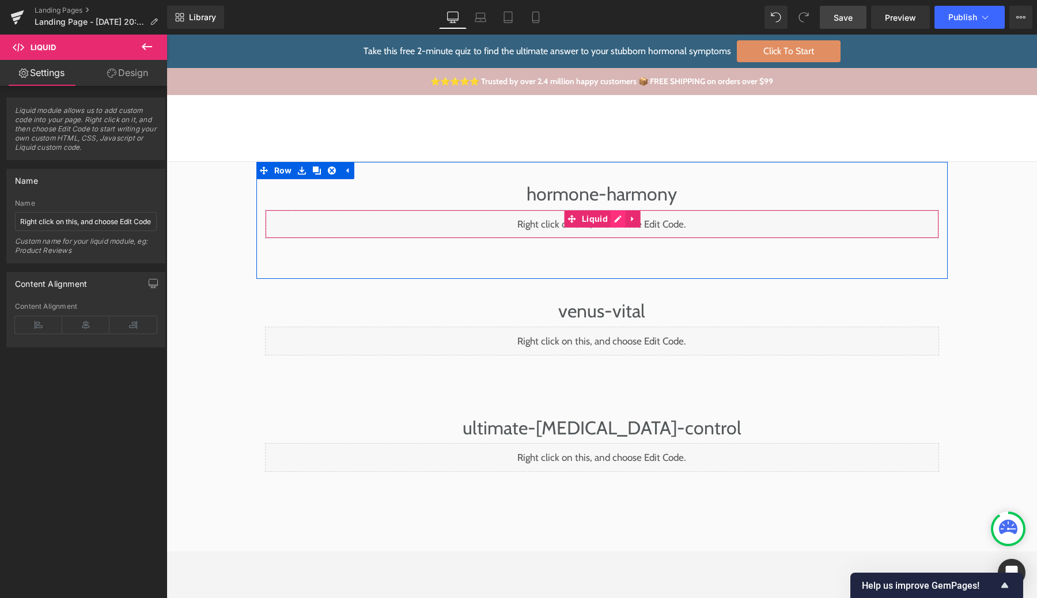
click at [616, 225] on div "Liquid" at bounding box center [602, 224] width 674 height 29
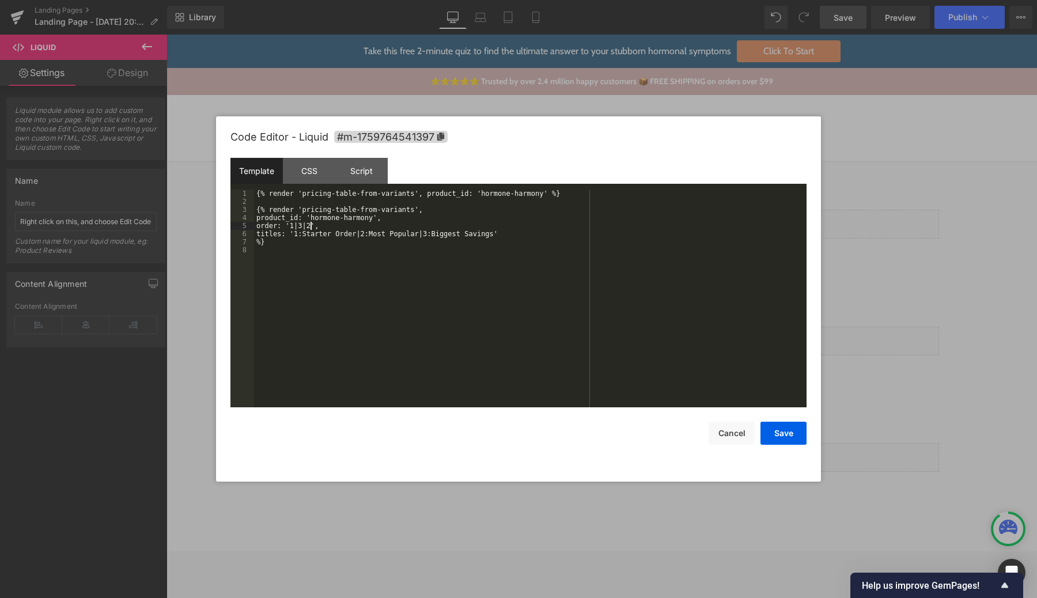
click at [312, 226] on div "{% render 'pricing-table-from-variants', product_id: 'hormone-harmony' %} {% re…" at bounding box center [530, 306] width 552 height 234
click at [789, 437] on button "Save" at bounding box center [783, 433] width 46 height 23
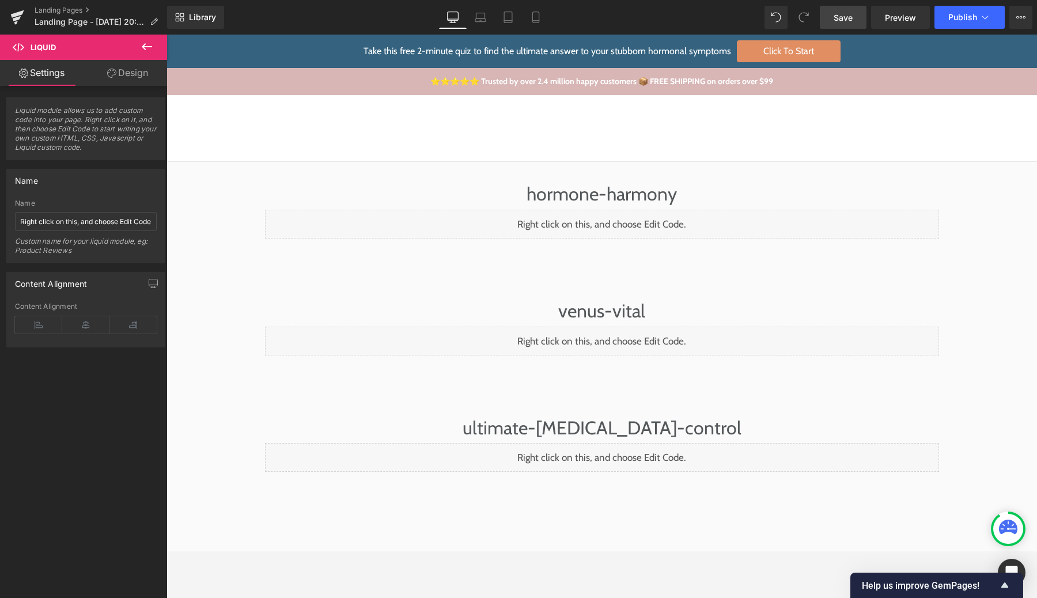
click at [835, 20] on span "Save" at bounding box center [842, 18] width 19 height 12
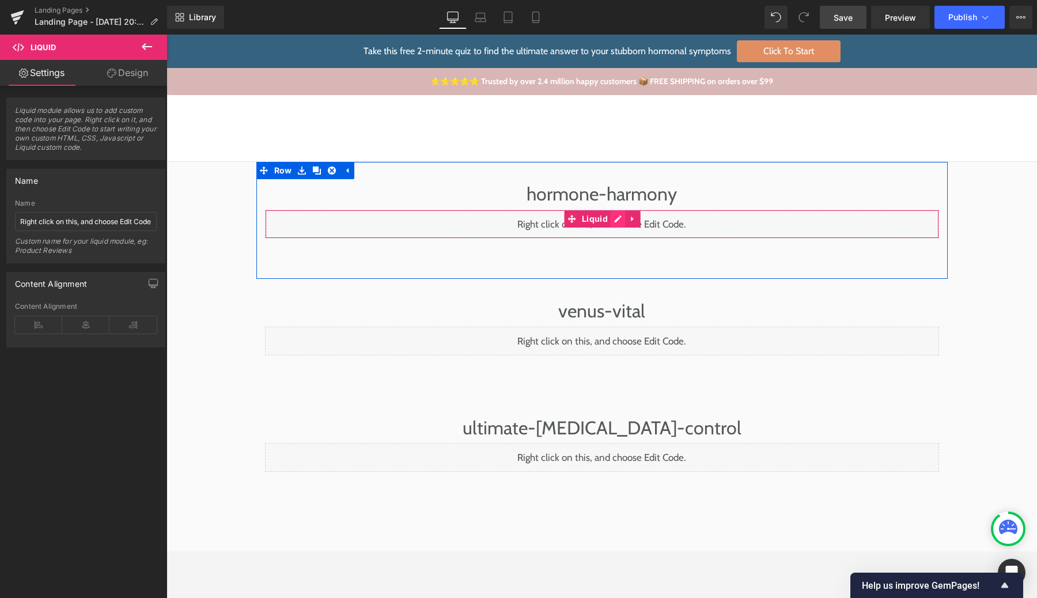
click at [615, 216] on div "Liquid" at bounding box center [602, 224] width 674 height 29
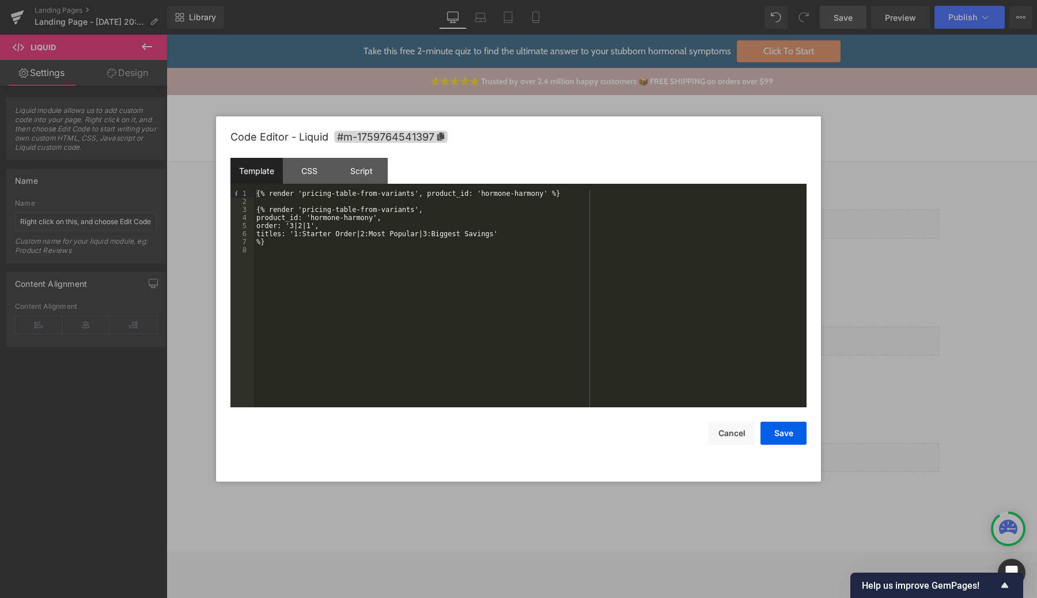
click at [986, 236] on div at bounding box center [518, 299] width 1037 height 598
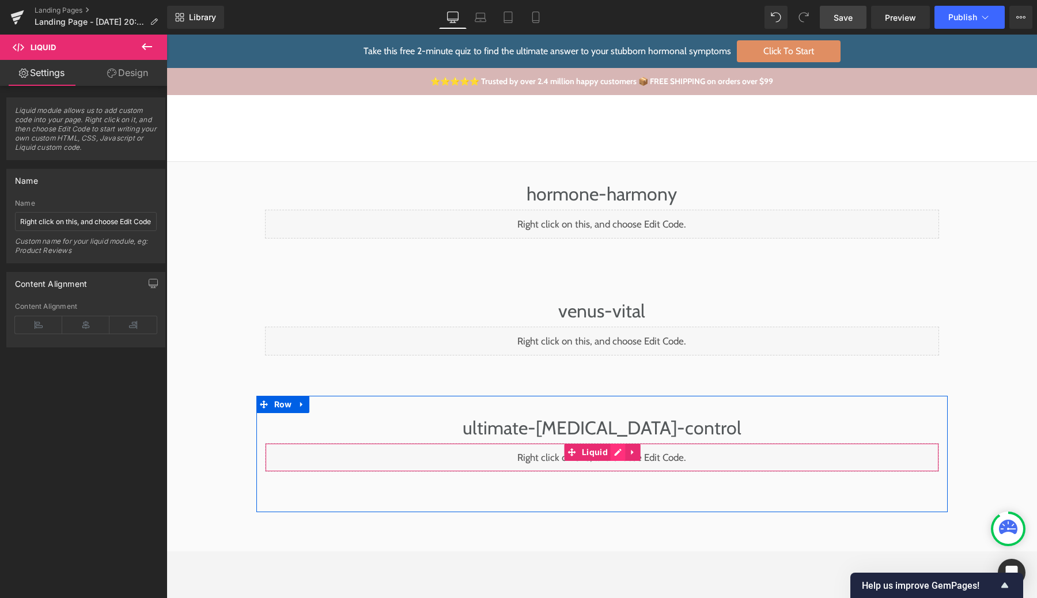
click at [621, 456] on div "Liquid" at bounding box center [602, 457] width 674 height 29
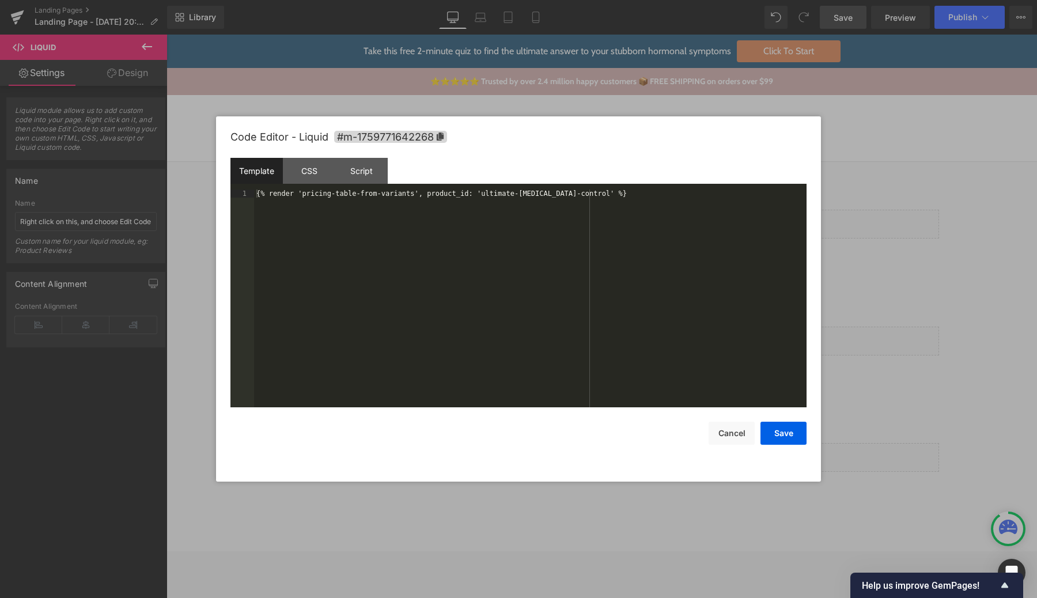
click at [779, 340] on div "{% render 'pricing-table-from-variants', product_id: 'ultimate-[MEDICAL_DATA]-c…" at bounding box center [530, 306] width 552 height 234
click at [823, 340] on div at bounding box center [518, 299] width 1037 height 598
click at [617, 341] on div "Liquid" at bounding box center [602, 341] width 674 height 29
click at [934, 297] on div at bounding box center [518, 299] width 1037 height 598
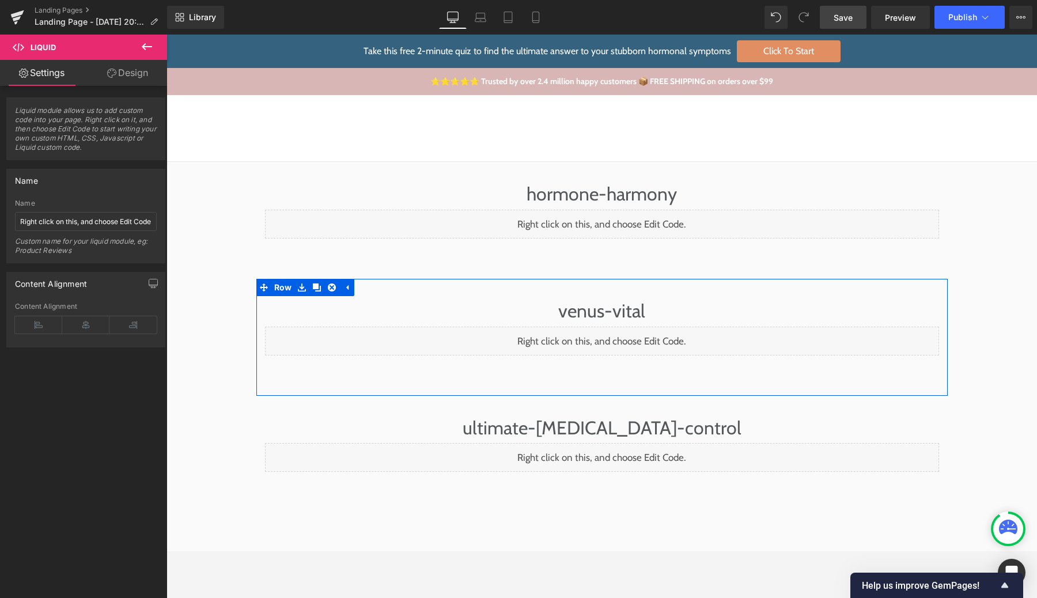
click at [617, 341] on div "Liquid" at bounding box center [602, 341] width 674 height 29
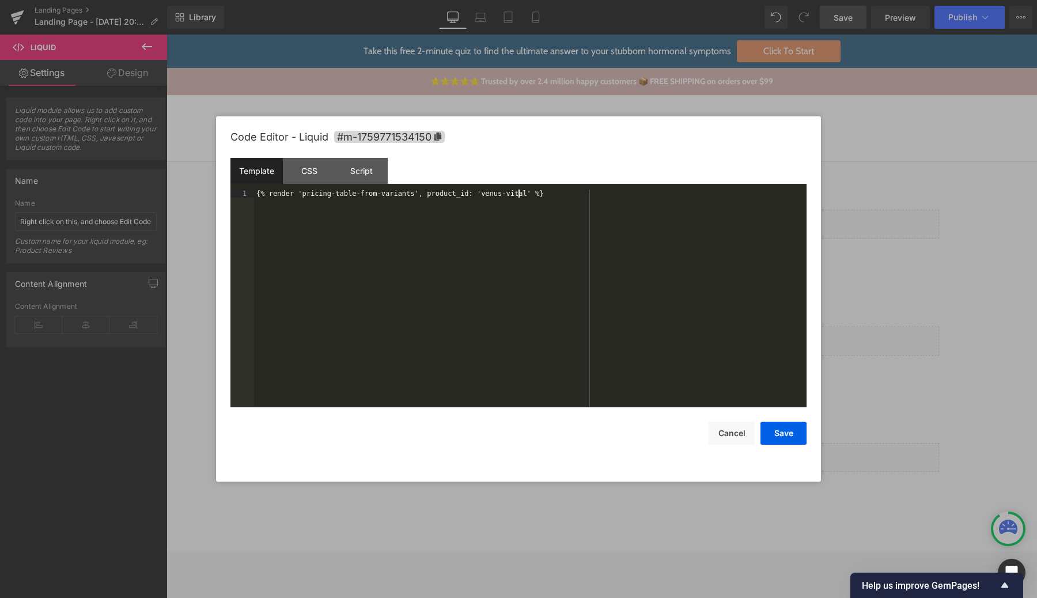
click at [518, 190] on div "{% render 'pricing-table-from-variants', product_id: 'venus-vital' %}" at bounding box center [530, 306] width 552 height 234
drag, startPoint x: 518, startPoint y: 190, endPoint x: 495, endPoint y: 190, distance: 22.5
click at [495, 190] on div "{% render 'pricing-table-from-variants', product_id: 'venus-vital' %}" at bounding box center [530, 306] width 552 height 234
click at [876, 170] on div at bounding box center [518, 299] width 1037 height 598
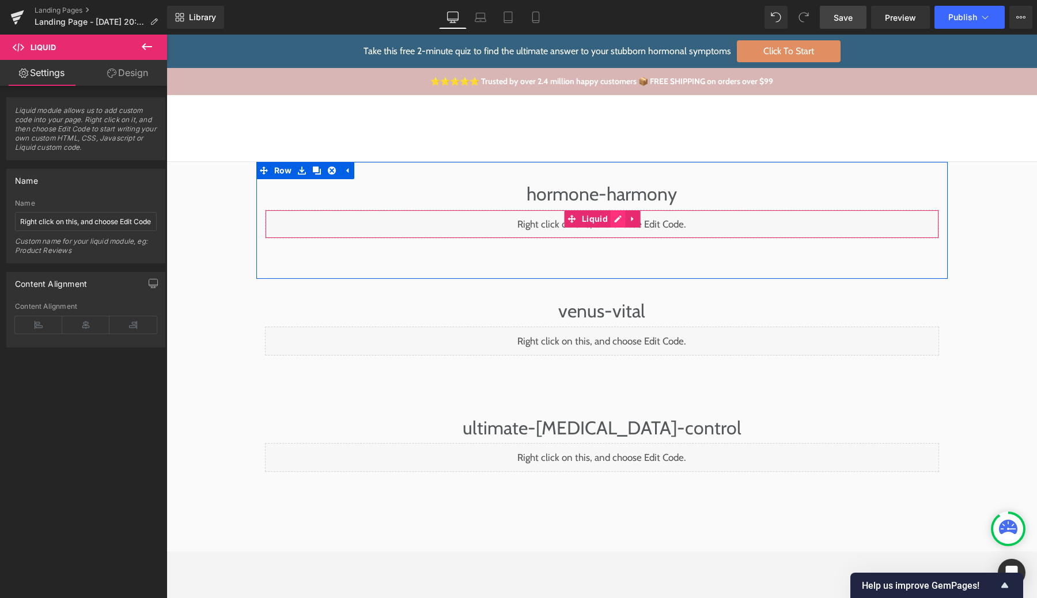
click at [616, 215] on div "Liquid" at bounding box center [602, 224] width 674 height 29
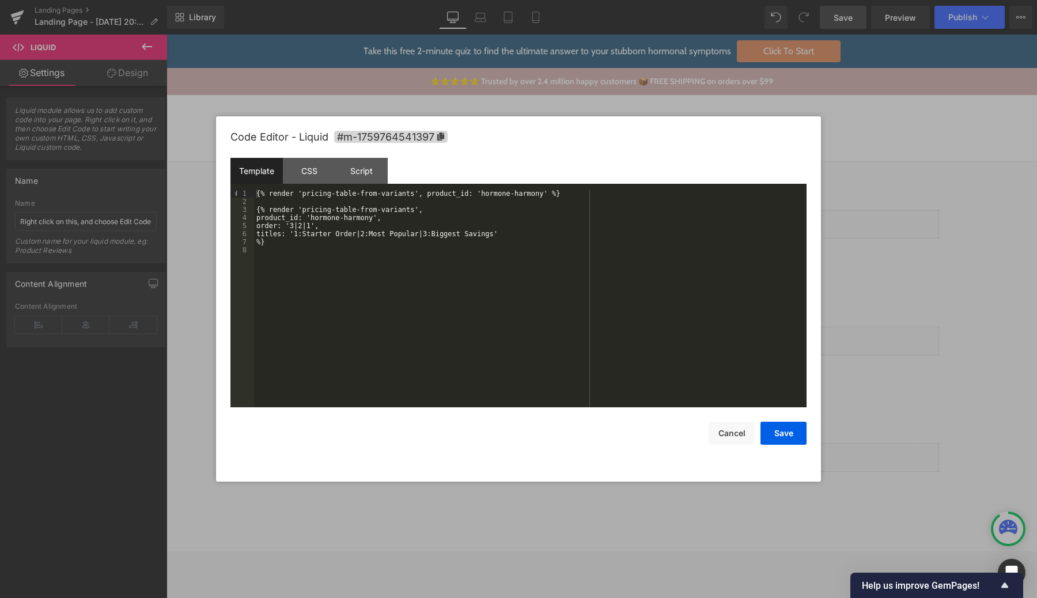
click at [336, 226] on div "{% render 'pricing-table-from-variants', product_id: 'hormone-harmony' %} {% re…" at bounding box center [530, 306] width 552 height 234
click at [545, 191] on div "{% render 'pricing-table-from-variants', product_id: 'hormone-harmony' %} {% re…" at bounding box center [530, 306] width 552 height 234
click at [596, 193] on div "{% render 'pricing-table-from-variants', product_id: 'hormone-harmony', order: …" at bounding box center [530, 306] width 552 height 234
click at [787, 436] on button "Save" at bounding box center [783, 433] width 46 height 23
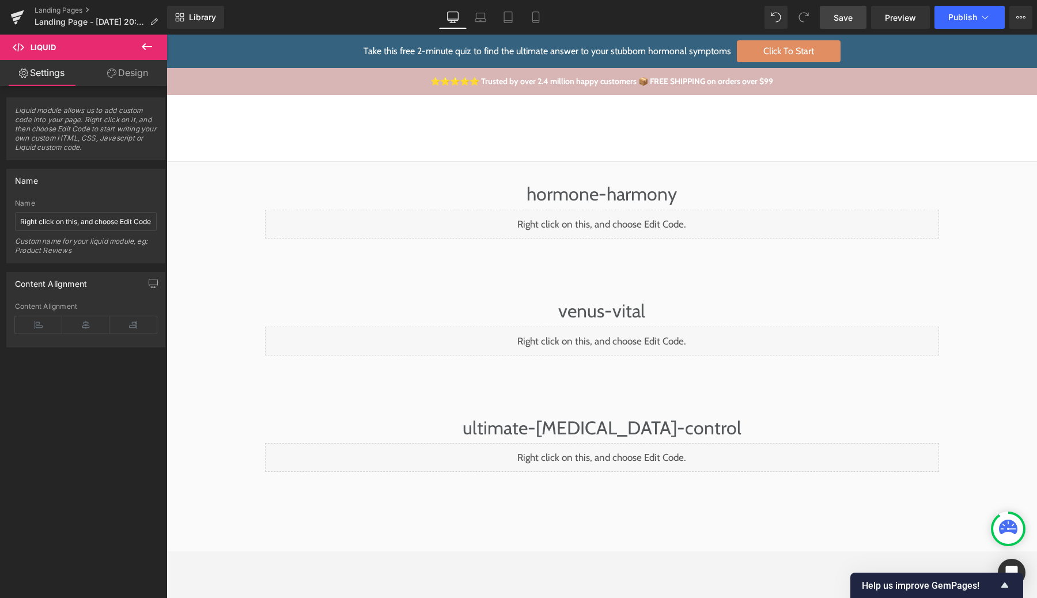
click at [858, 20] on link "Save" at bounding box center [842, 17] width 47 height 23
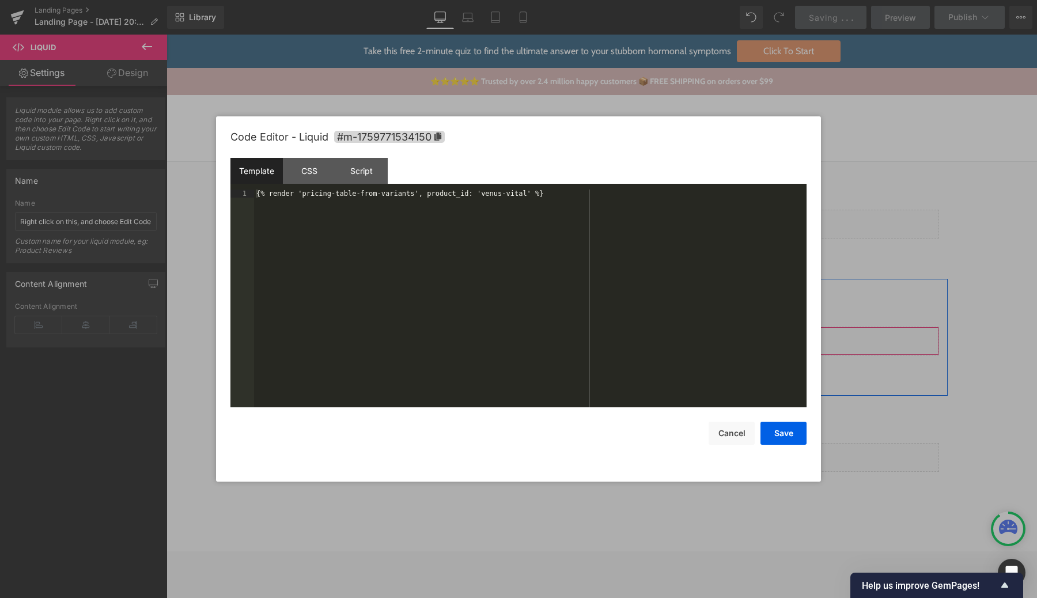
click at [616, 335] on div "Liquid" at bounding box center [602, 341] width 674 height 29
drag, startPoint x: 531, startPoint y: 187, endPoint x: 536, endPoint y: 209, distance: 22.5
click at [531, 188] on div "Template CSS Script Data" at bounding box center [518, 174] width 576 height 32
click at [530, 187] on div "Template CSS Script Data" at bounding box center [518, 174] width 576 height 32
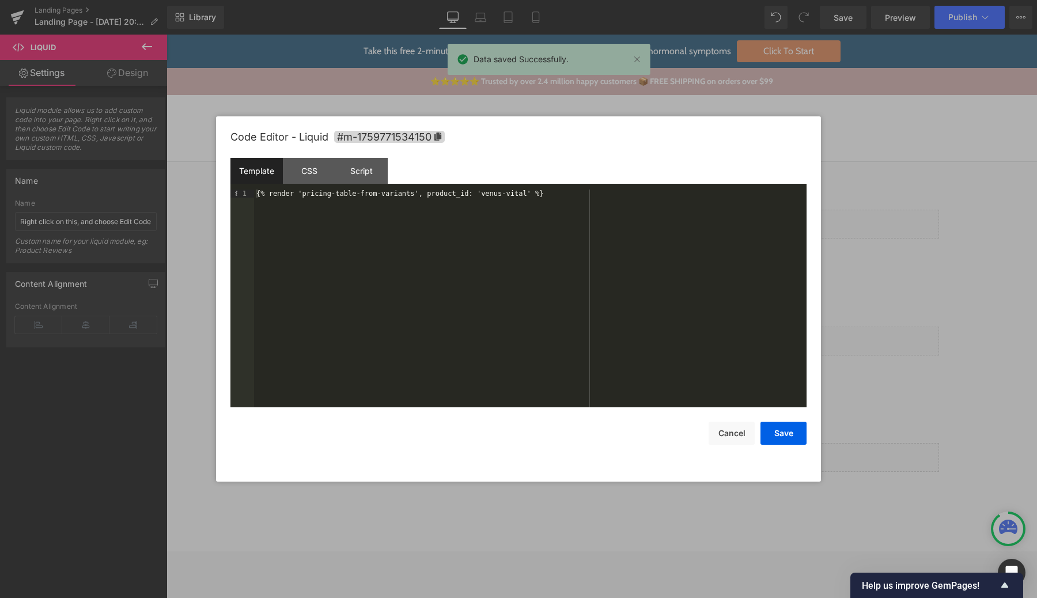
click at [530, 194] on div "{% render 'pricing-table-from-variants', product_id: 'venus-vital' %}" at bounding box center [530, 306] width 552 height 234
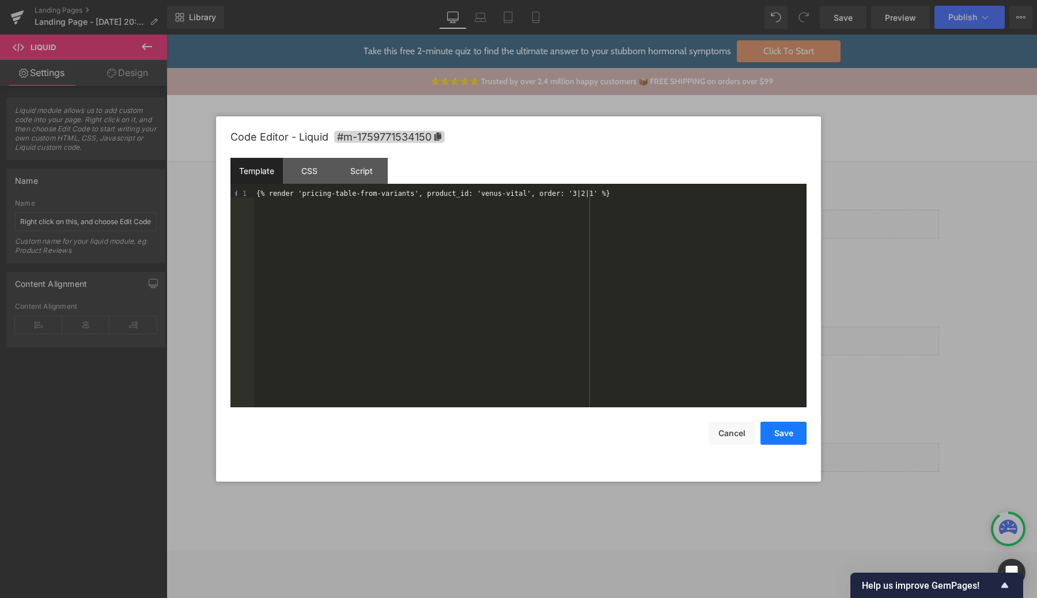
click at [798, 434] on button "Save" at bounding box center [783, 433] width 46 height 23
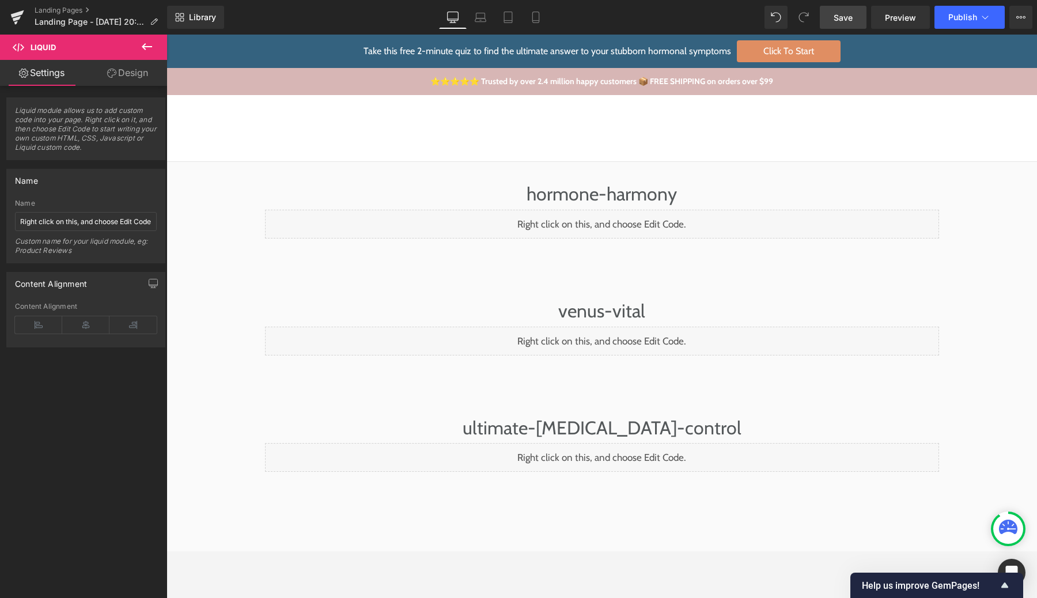
click at [854, 8] on link "Save" at bounding box center [842, 17] width 47 height 23
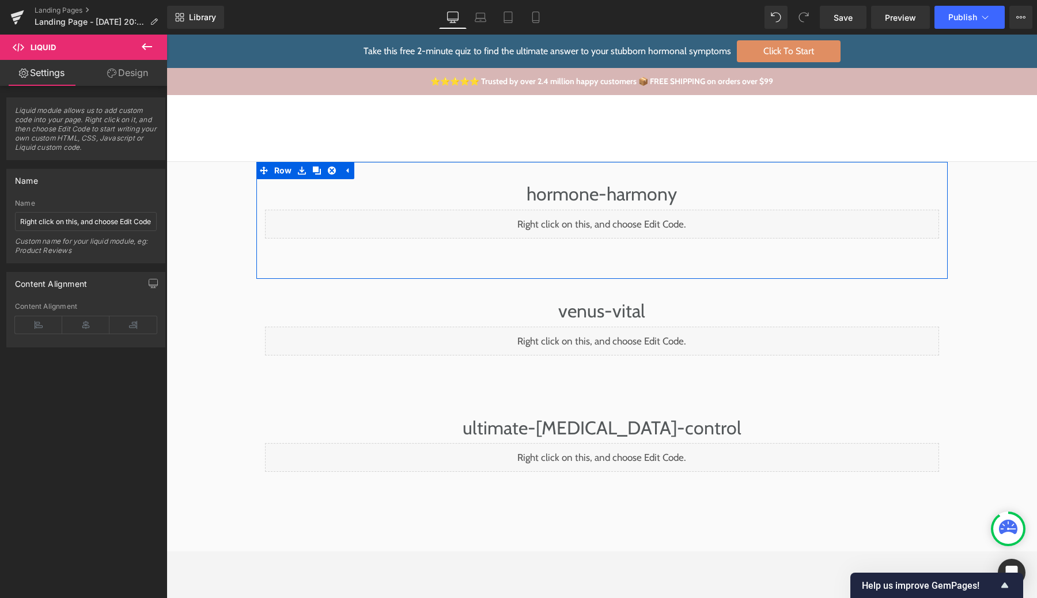
click at [616, 215] on div "Liquid" at bounding box center [602, 224] width 674 height 29
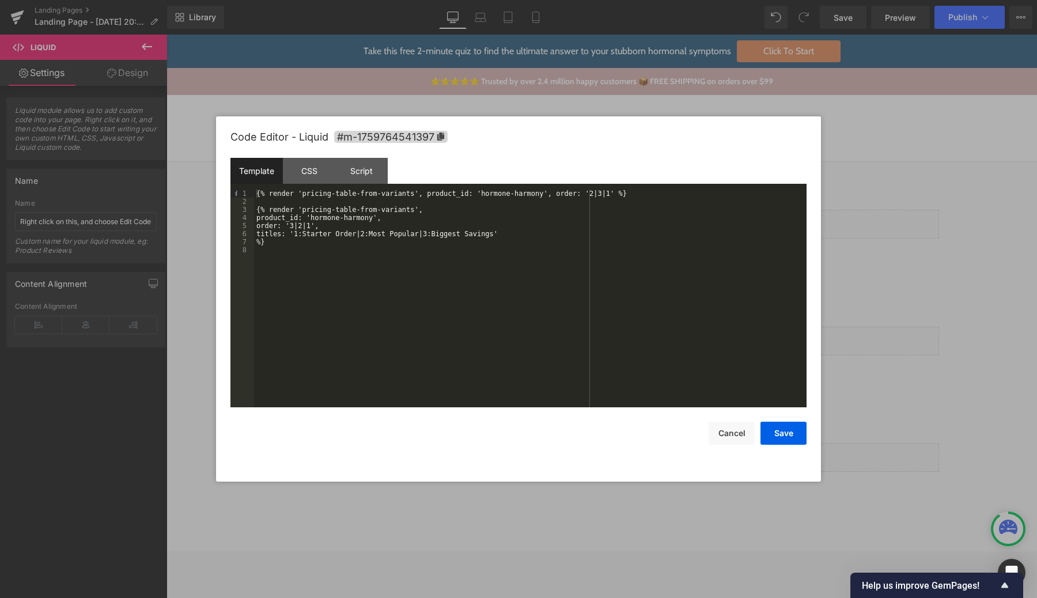
click at [310, 61] on div at bounding box center [518, 299] width 1037 height 598
drag, startPoint x: 619, startPoint y: 335, endPoint x: 783, endPoint y: 369, distance: 167.6
click at [619, 335] on div "Liquid" at bounding box center [602, 341] width 674 height 29
click at [575, 311] on div "{% render 'pricing-table-from-variants', product_id: 'venus-vital', order: '3|2…" at bounding box center [530, 306] width 552 height 234
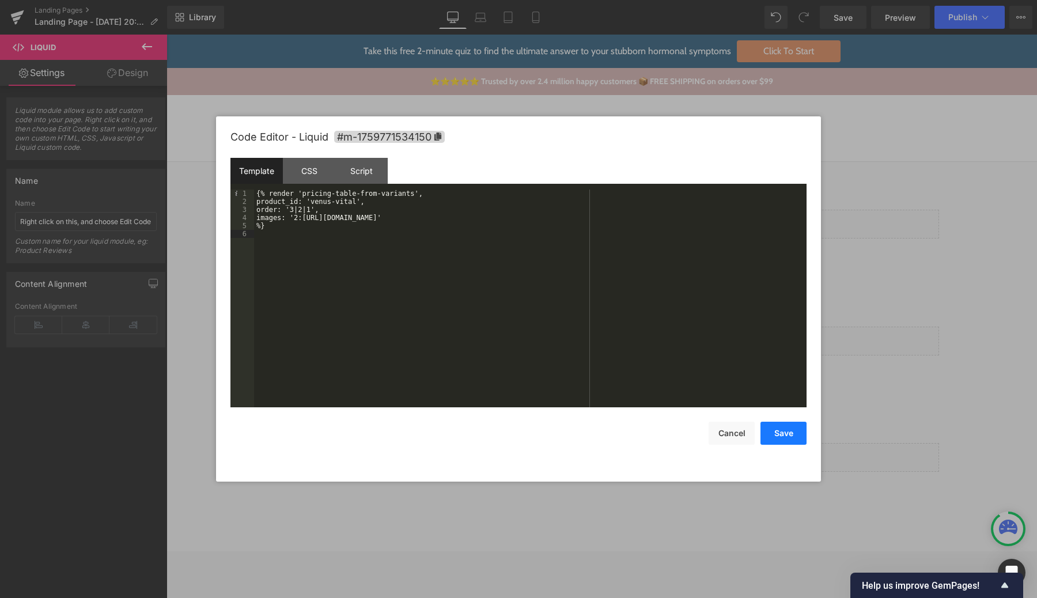
click at [794, 433] on button "Save" at bounding box center [783, 433] width 46 height 23
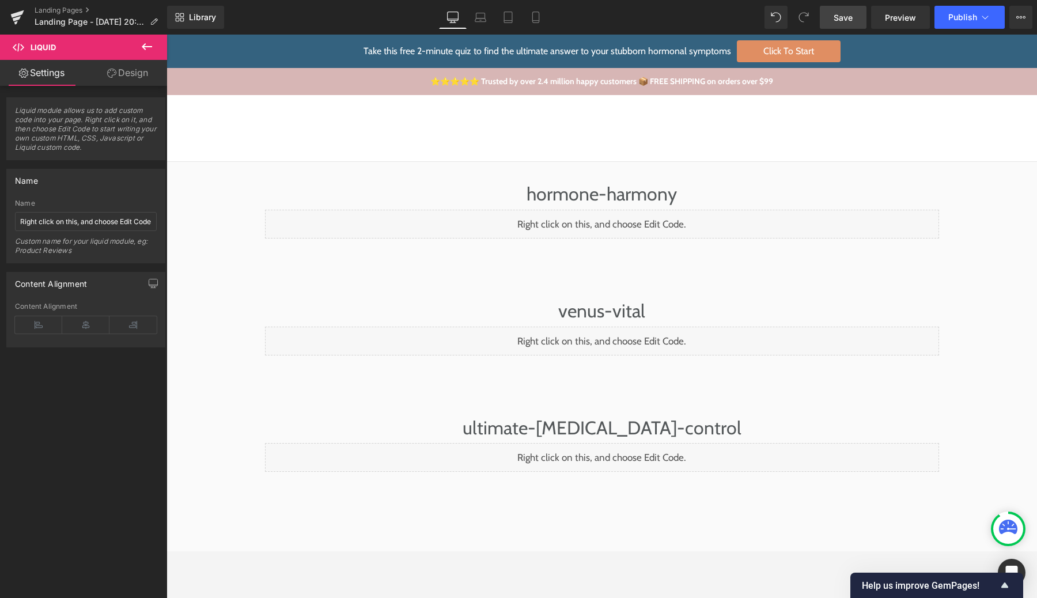
click at [842, 14] on span "Save" at bounding box center [842, 18] width 19 height 12
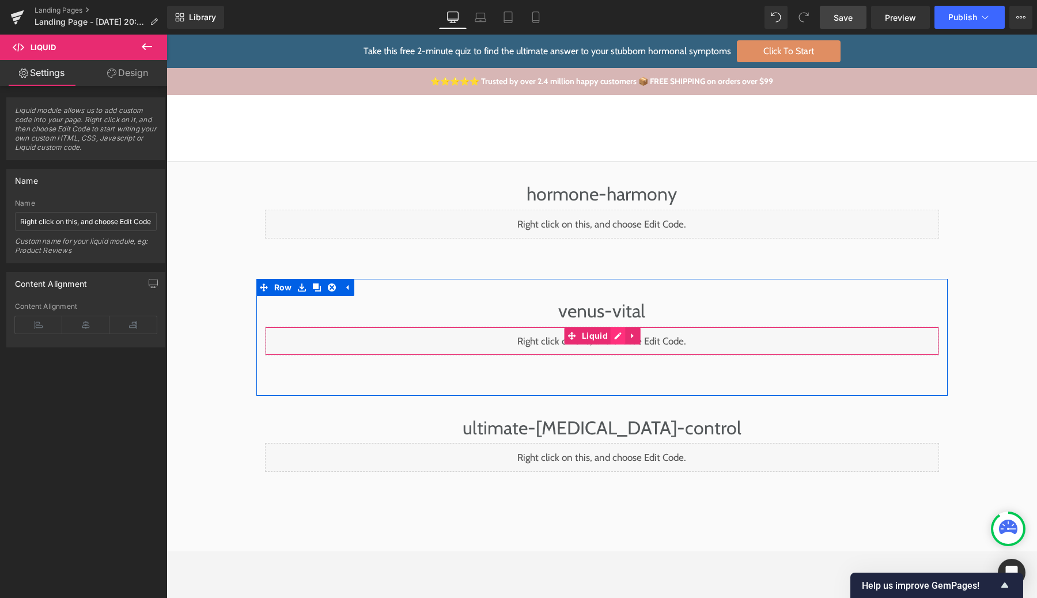
click at [617, 336] on div "Liquid" at bounding box center [602, 341] width 674 height 29
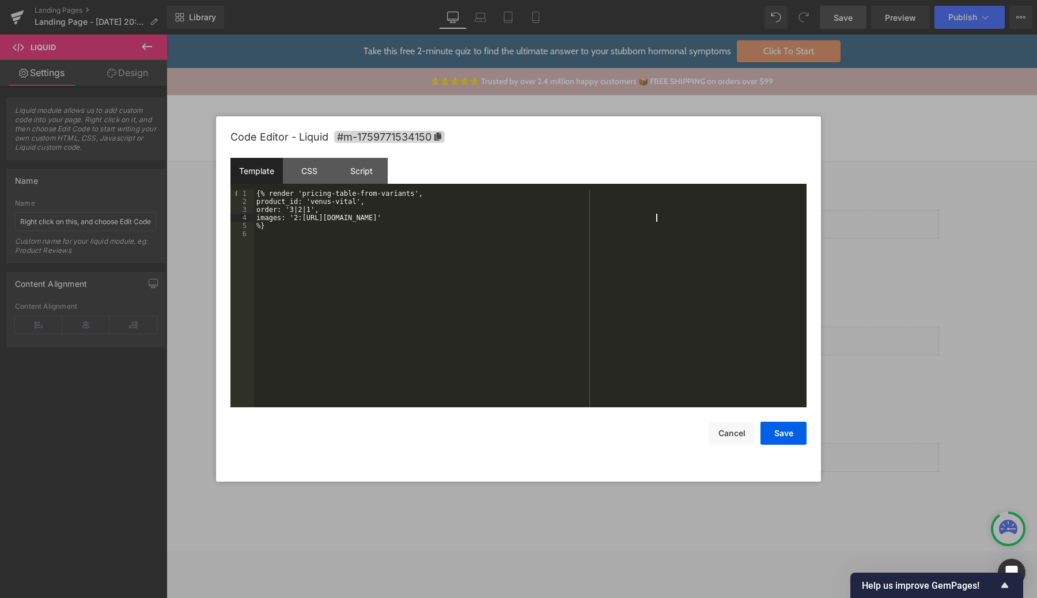
click at [654, 217] on div "{% render 'pricing-table-from-variants', product_id: 'venus-vital', order: '3|2…" at bounding box center [530, 306] width 552 height 234
drag, startPoint x: 654, startPoint y: 217, endPoint x: 624, endPoint y: 217, distance: 29.9
click at [624, 217] on div "{% render 'pricing-table-from-variants', product_id: 'venus-vital', order: '3|2…" at bounding box center [530, 306] width 552 height 234
click at [539, 214] on div "{% render 'pricing-table-from-variants', product_id: 'venus-vital', order: '3|2…" at bounding box center [530, 306] width 552 height 234
click at [318, 219] on div "{% render 'pricing-table-from-variants', product_id: 'venus-vital', order: '3|2…" at bounding box center [530, 306] width 552 height 234
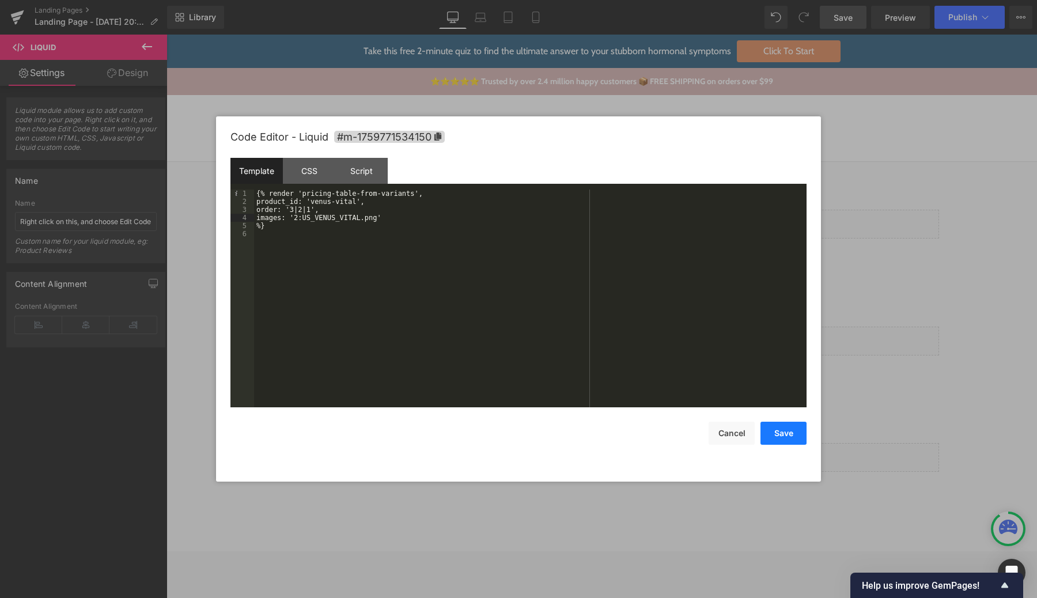
click at [777, 437] on button "Save" at bounding box center [783, 433] width 46 height 23
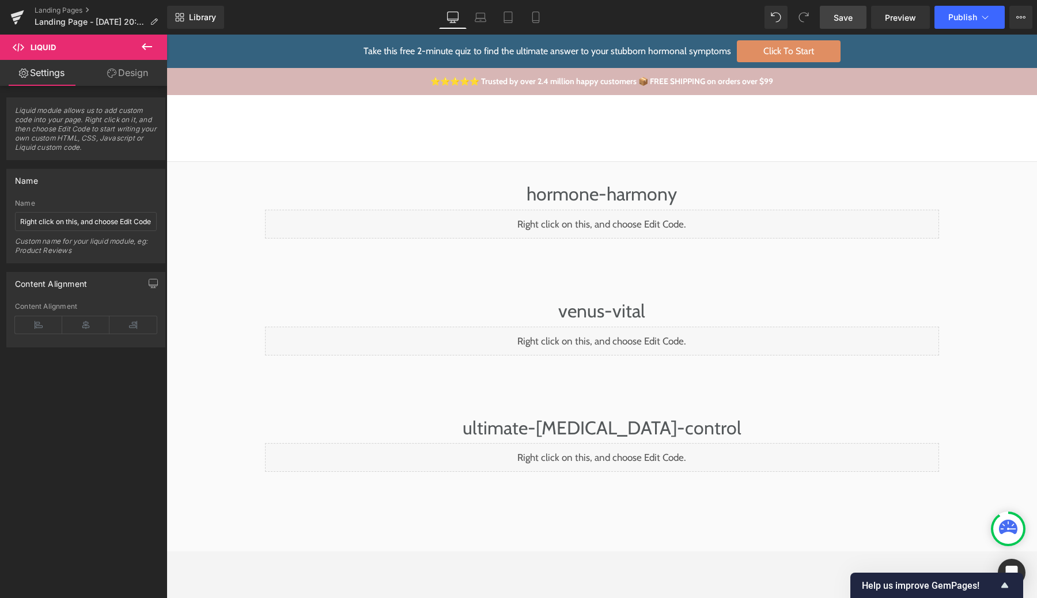
click at [833, 16] on link "Save" at bounding box center [842, 17] width 47 height 23
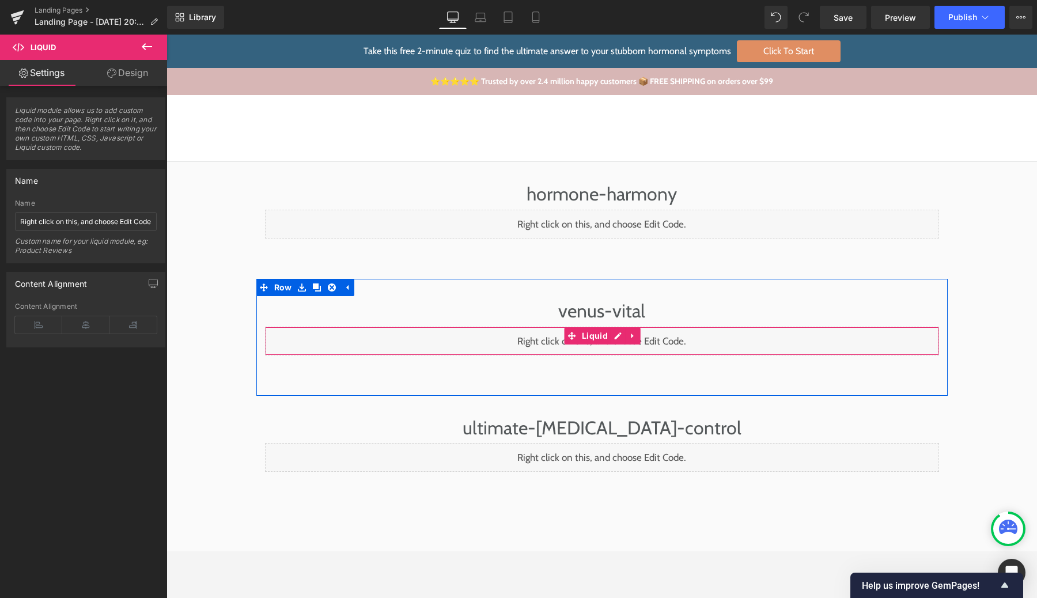
click at [617, 330] on div "Liquid" at bounding box center [602, 341] width 674 height 29
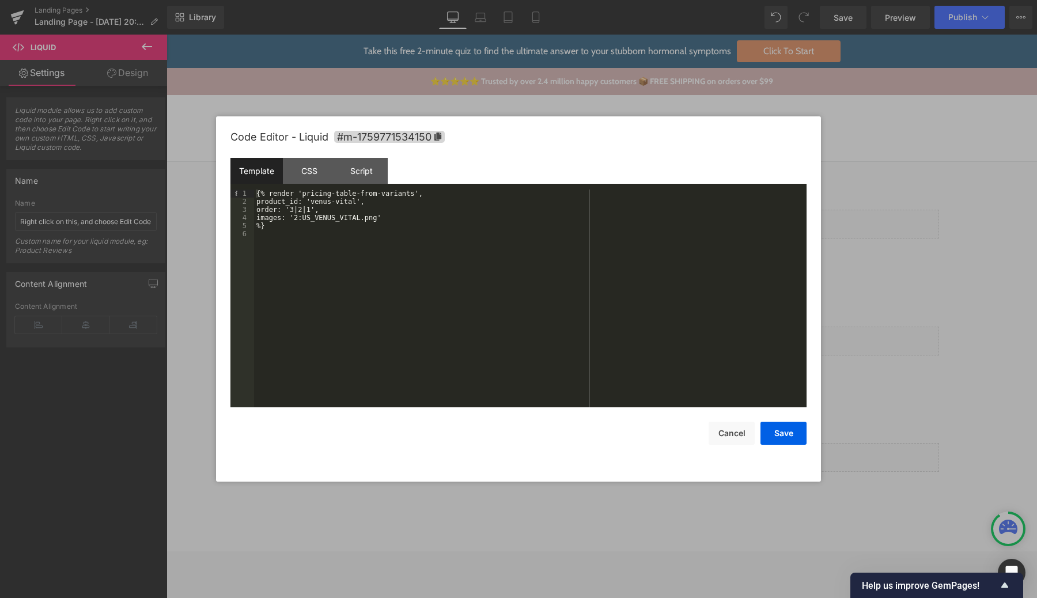
click at [432, 332] on div "{% render 'pricing-table-from-variants', product_id: 'venus-vital', order: '3|2…" at bounding box center [530, 306] width 552 height 234
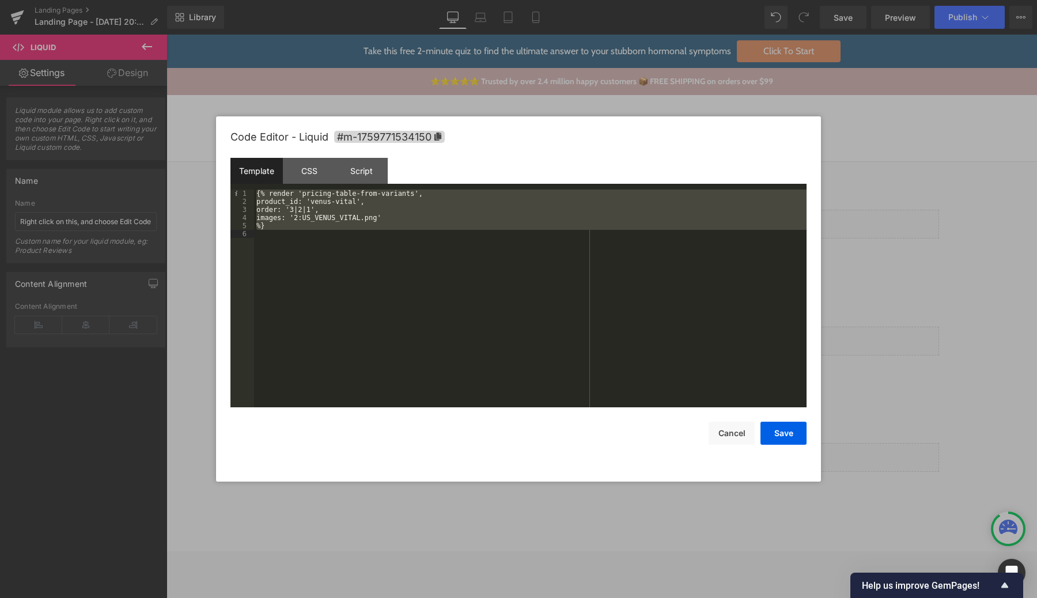
click at [428, 205] on div "{% render 'pricing-table-from-variants', product_id: 'venus-vital', order: '3|2…" at bounding box center [530, 306] width 552 height 234
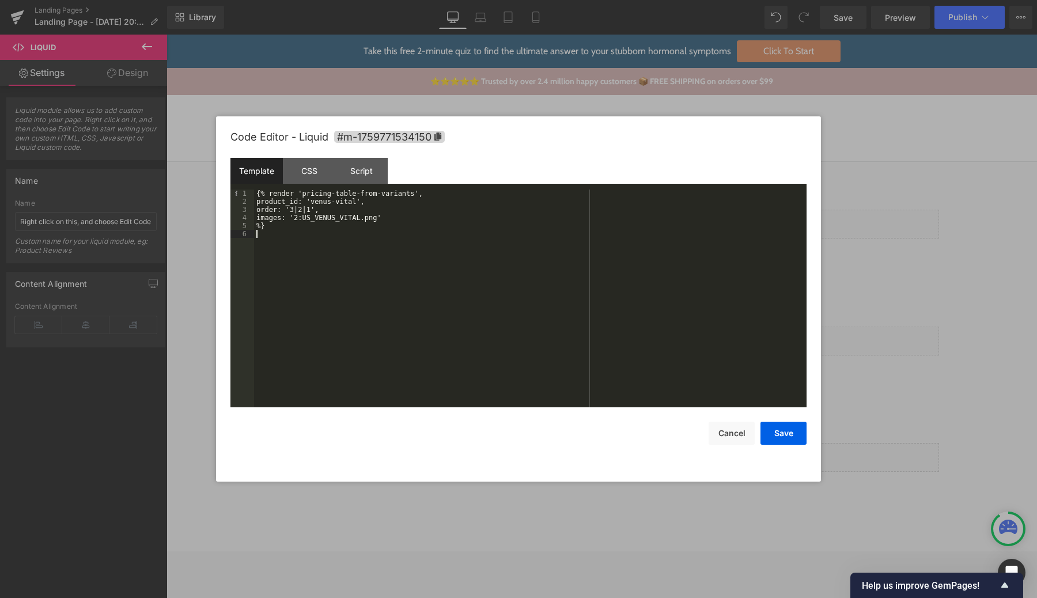
click at [443, 248] on div "{% render 'pricing-table-from-variants', product_id: 'venus-vital', order: '3|2…" at bounding box center [530, 306] width 552 height 234
